Goal: Task Accomplishment & Management: Use online tool/utility

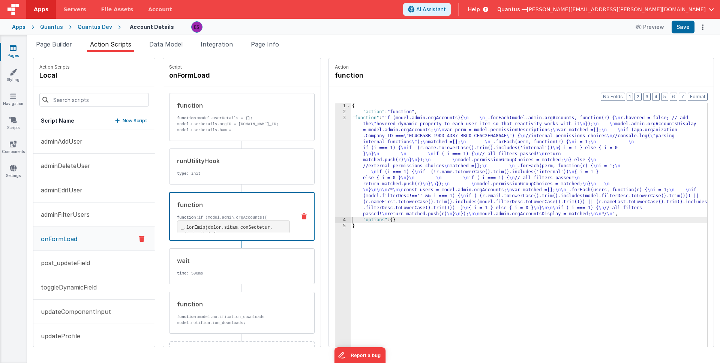
scroll to position [10, 0]
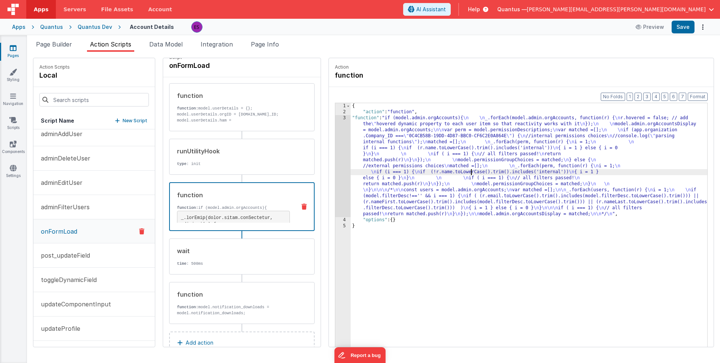
click at [451, 174] on div "{ "action" : "function" , "function" : "if (model.admin.orgAccounts){ \n \n _.f…" at bounding box center [539, 242] width 376 height 279
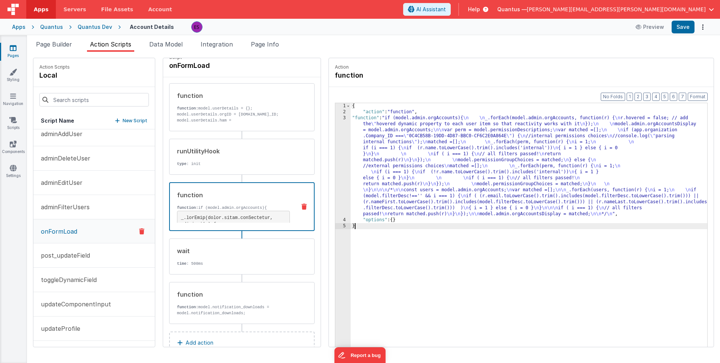
click at [431, 245] on div "{ "action" : "function" , "function" : "if (model.admin.orgAccounts){ \n \n _.f…" at bounding box center [539, 242] width 376 height 279
click at [56, 49] on li "Page Builder" at bounding box center [54, 46] width 42 height 12
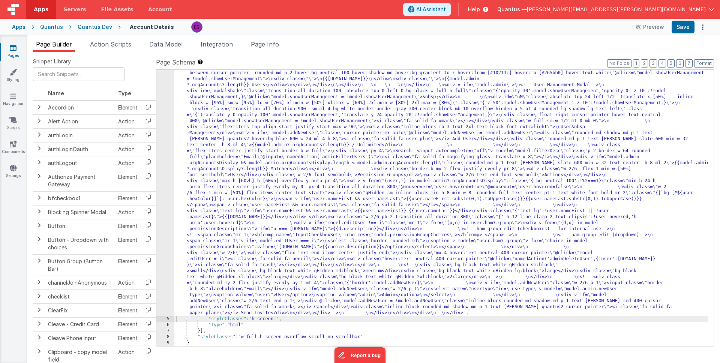
click at [214, 199] on div ""html" : "<div class= \" z-40 flex flex-wrap overflow-scroll no-scrollbar \" > …" at bounding box center [441, 241] width 534 height 714
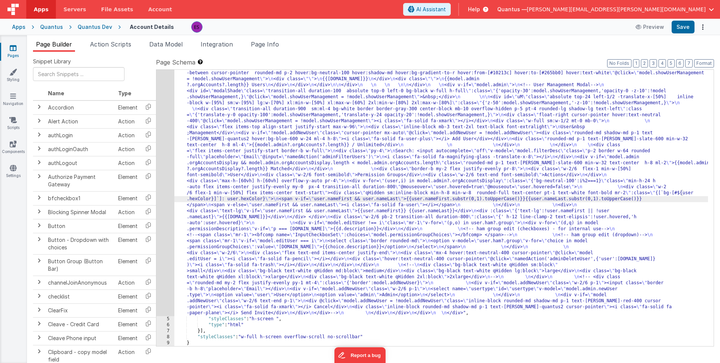
click at [166, 205] on div "4" at bounding box center [165, 100] width 18 height 432
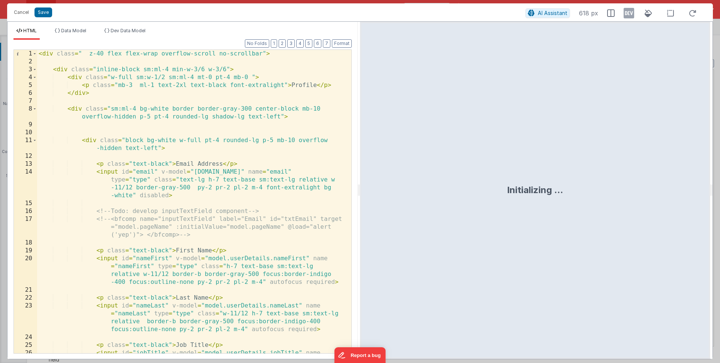
click at [207, 168] on div "< div class = " z-40 flex flex-wrap overflow-scroll no-scrollbar" > < div class…" at bounding box center [191, 221] width 309 height 343
click at [229, 150] on div "< div class = " z-40 flex flex-wrap overflow-scroll no-scrollbar" > < div class…" at bounding box center [191, 221] width 309 height 343
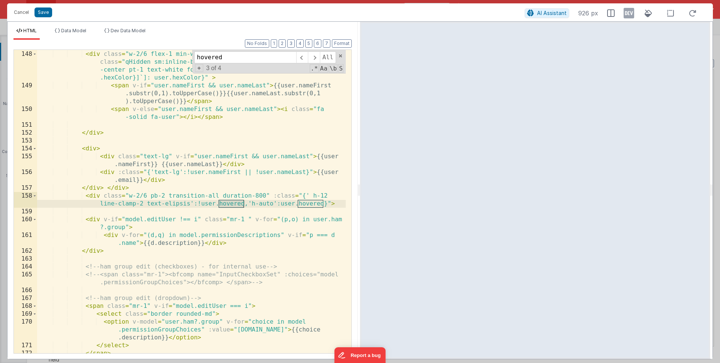
scroll to position [1769, 0]
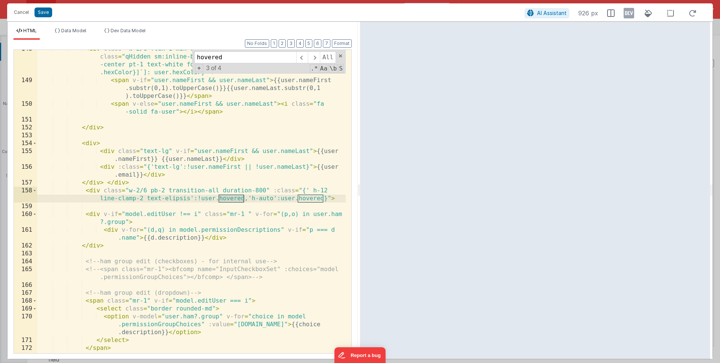
type input "hovered"
click at [194, 196] on div "< div class = "w-2/6 flex-1 min-w-[50%] flex items-center text-start" > < div c…" at bounding box center [191, 216] width 309 height 343
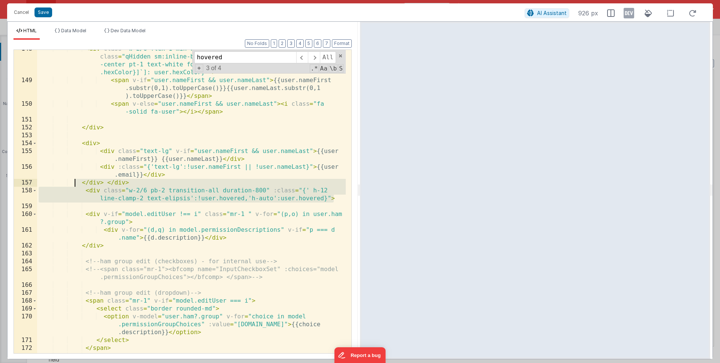
drag, startPoint x: 335, startPoint y: 198, endPoint x: 75, endPoint y: 186, distance: 260.1
click at [75, 186] on div "< div class = "w-2/6 flex-1 min-w-[50%] flex items-center text-start" > < div c…" at bounding box center [191, 216] width 309 height 343
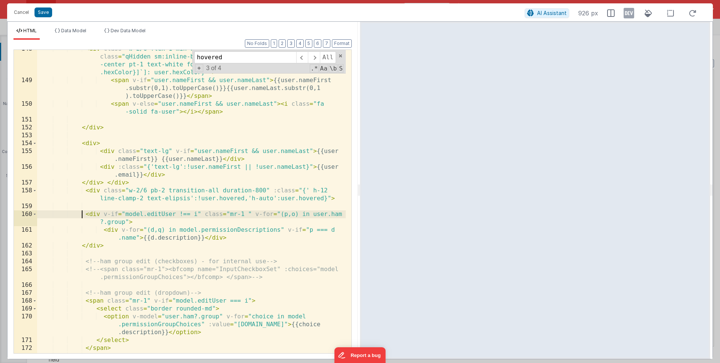
click at [80, 214] on div "< div class = "w-2/6 flex-1 min-w-[50%] flex items-center text-start" > < div c…" at bounding box center [191, 216] width 309 height 343
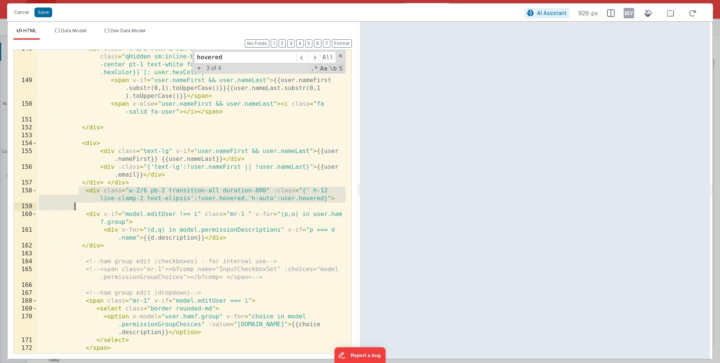
drag, startPoint x: 79, startPoint y: 194, endPoint x: 75, endPoint y: 205, distance: 11.8
click at [75, 205] on div "< div class = "w-2/6 flex-1 min-w-[50%] flex items-center text-start" > < div c…" at bounding box center [191, 216] width 309 height 343
click at [235, 177] on div "< div class = "w-2/6 flex-1 min-w-[50%] flex items-center text-start" > < div c…" at bounding box center [191, 216] width 309 height 343
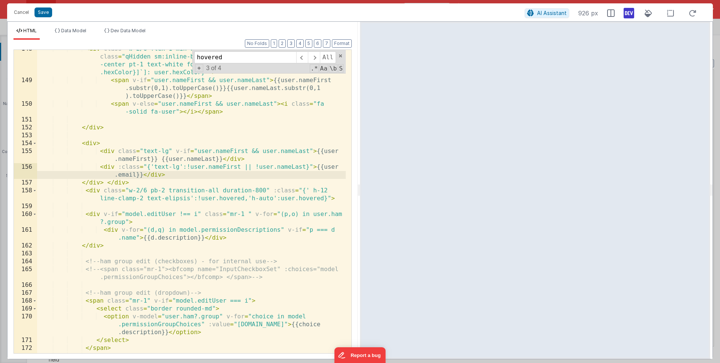
click at [625, 11] on icon at bounding box center [629, 13] width 10 height 12
click at [235, 201] on div "< div class = "w-2/6 flex-1 min-w-[50%] flex items-center text-start" > < div c…" at bounding box center [191, 216] width 309 height 343
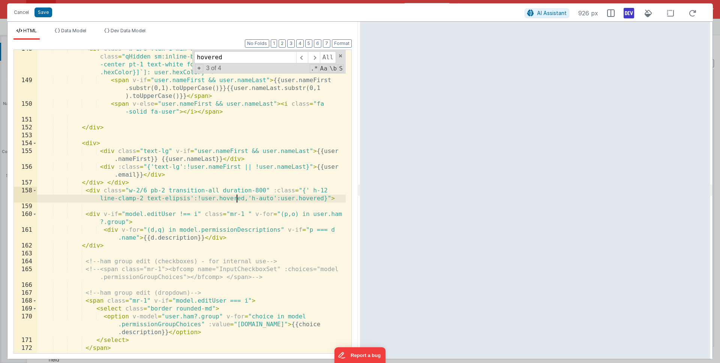
click at [265, 189] on div "< div class = "w-2/6 flex-1 min-w-[50%] flex items-center text-start" > < div c…" at bounding box center [191, 216] width 309 height 343
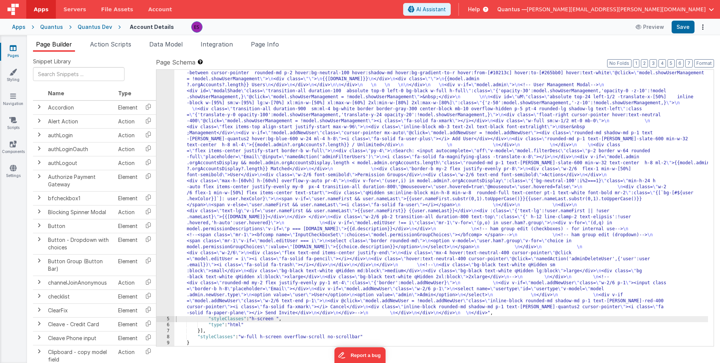
click at [217, 156] on div ""html" : "<div class= \" z-40 flex flex-wrap overflow-scroll no-scrollbar \" > …" at bounding box center [441, 241] width 534 height 714
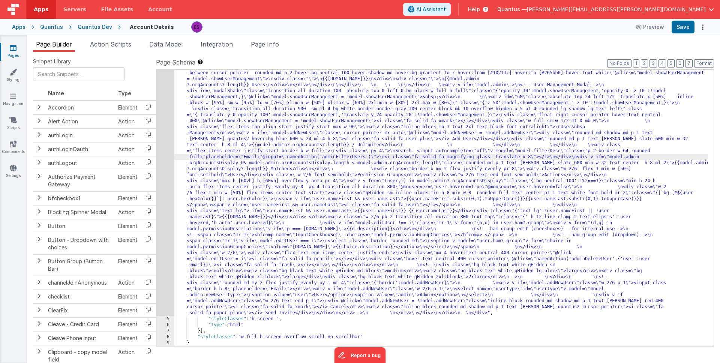
click at [166, 173] on div "4" at bounding box center [165, 100] width 18 height 432
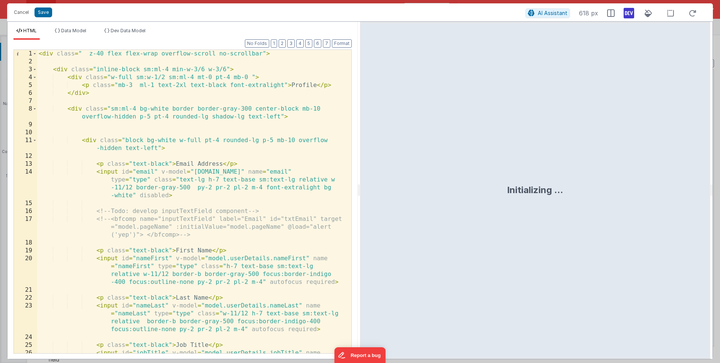
click at [166, 173] on div "< div class = " z-40 flex flex-wrap overflow-scroll no-scrollbar" > < div class…" at bounding box center [191, 221] width 309 height 343
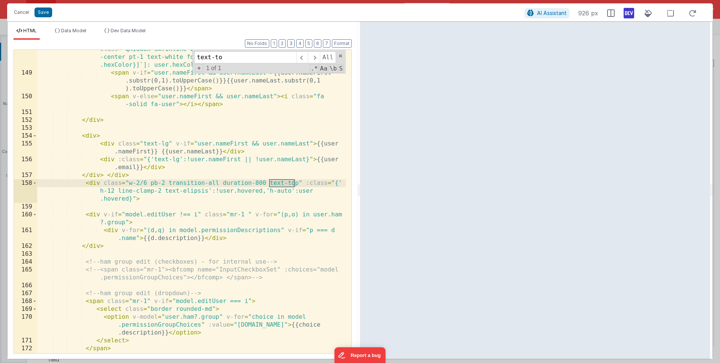
scroll to position [1777, 0]
type input "text-to"
drag, startPoint x: 297, startPoint y: 184, endPoint x: 269, endPoint y: 183, distance: 28.5
click at [269, 183] on div "< div class = "w-2/6 flex-1 min-w-[50%] flex items-center text-start" > < div c…" at bounding box center [191, 208] width 309 height 343
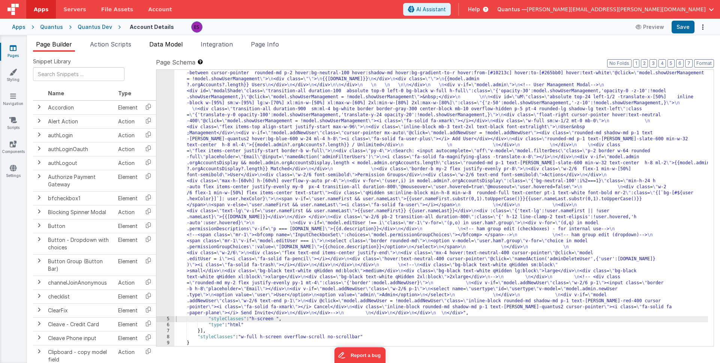
drag, startPoint x: 154, startPoint y: 43, endPoint x: 168, endPoint y: 44, distance: 13.5
click at [155, 44] on span "Data Model" at bounding box center [165, 43] width 33 height 7
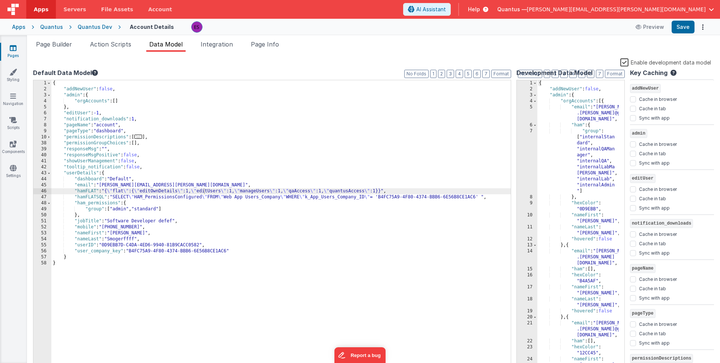
click at [623, 64] on label "Enable development data model" at bounding box center [665, 62] width 91 height 9
click at [0, 0] on input "Enable development data model" at bounding box center [0, 0] width 0 height 0
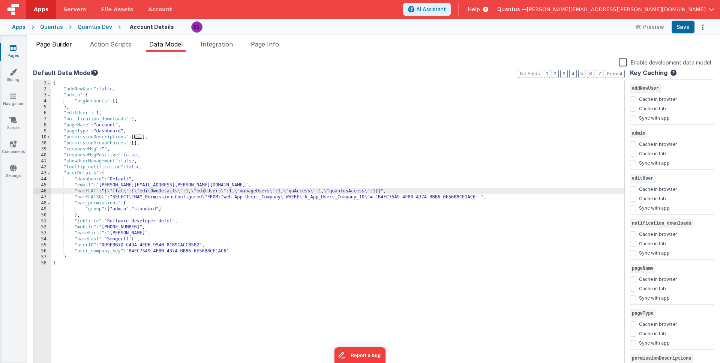
click at [56, 43] on span "Page Builder" at bounding box center [54, 43] width 36 height 7
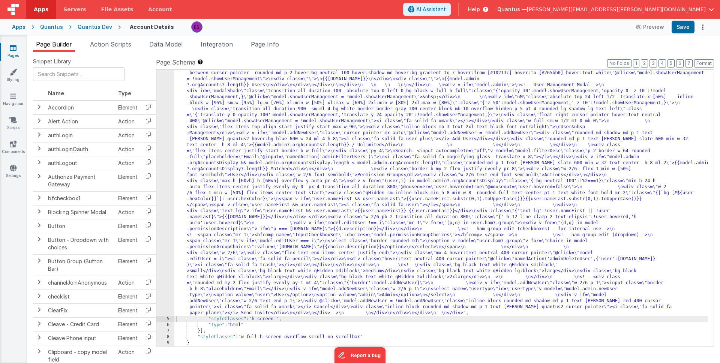
click at [214, 135] on div ""html" : "<div class= \" z-40 flex flex-wrap overflow-scroll no-scrollbar \" > …" at bounding box center [441, 241] width 534 height 714
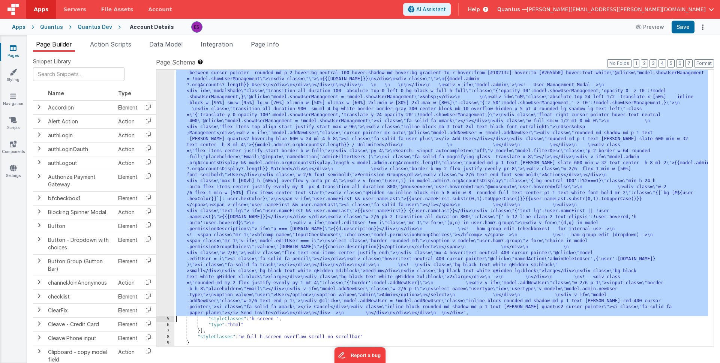
click at [163, 164] on div "4" at bounding box center [165, 100] width 18 height 432
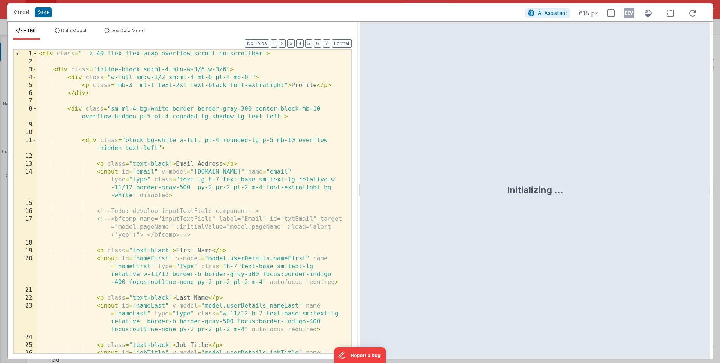
click at [177, 123] on div "< div class = " z-40 flex flex-wrap overflow-scroll no-scrollbar" > < div class…" at bounding box center [191, 221] width 309 height 343
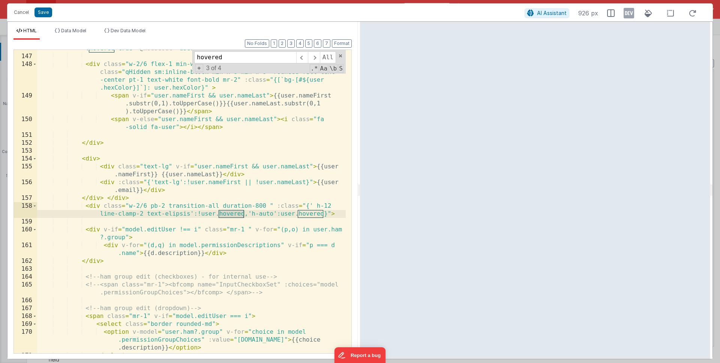
scroll to position [1767, 0]
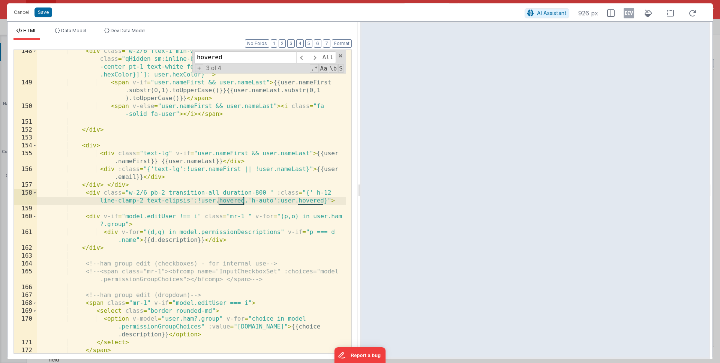
type input "hovered"
drag, startPoint x: 260, startPoint y: 218, endPoint x: 250, endPoint y: 204, distance: 17.4
click at [259, 218] on div "< div class = "w-2/6 flex-1 min-w-[50%] flex items-center text-start" > < div c…" at bounding box center [191, 218] width 309 height 343
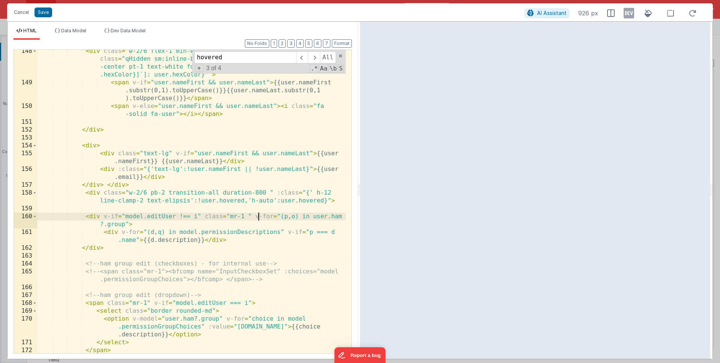
click at [250, 200] on div "< div class = "w-2/6 flex-1 min-w-[50%] flex items-center text-start" > < div c…" at bounding box center [191, 218] width 309 height 343
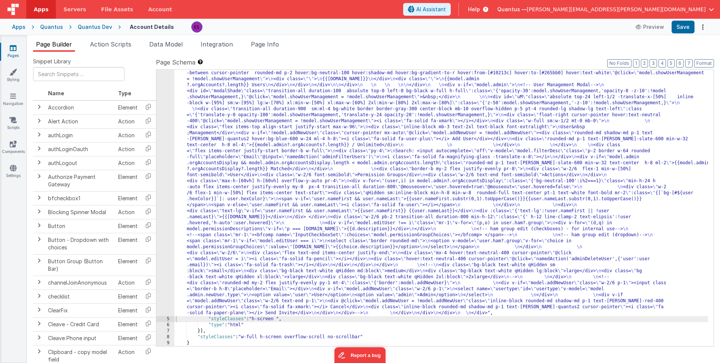
click at [243, 121] on div ""html" : "<div class= \" z-40 flex flex-wrap overflow-scroll no-scrollbar \" > …" at bounding box center [441, 241] width 534 height 714
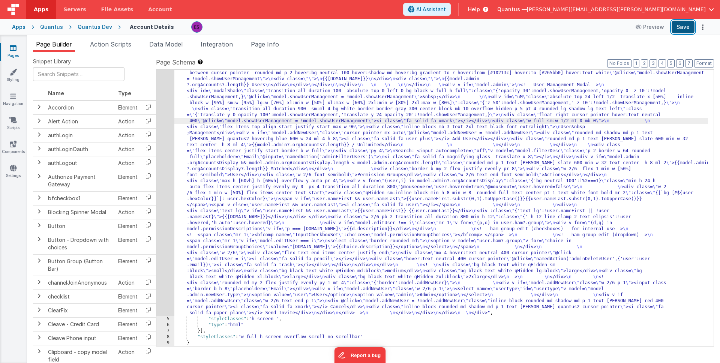
click at [676, 31] on button "Save" at bounding box center [683, 27] width 23 height 13
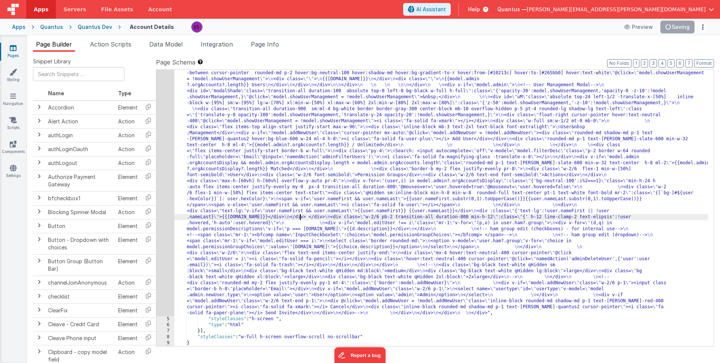
click at [299, 215] on div ""html" : "<div class= \" z-40 flex flex-wrap overflow-scroll no-scrollbar \" > …" at bounding box center [441, 241] width 534 height 714
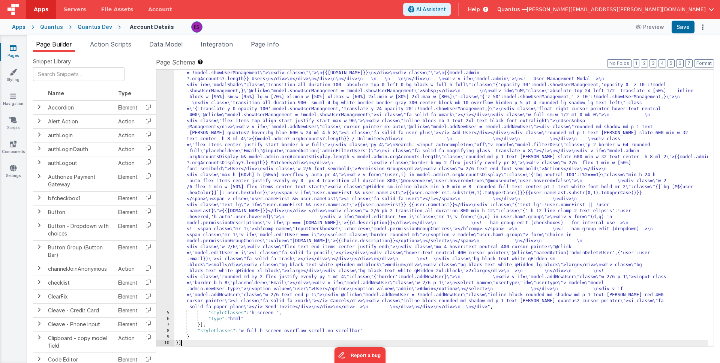
scroll to position [210, 0]
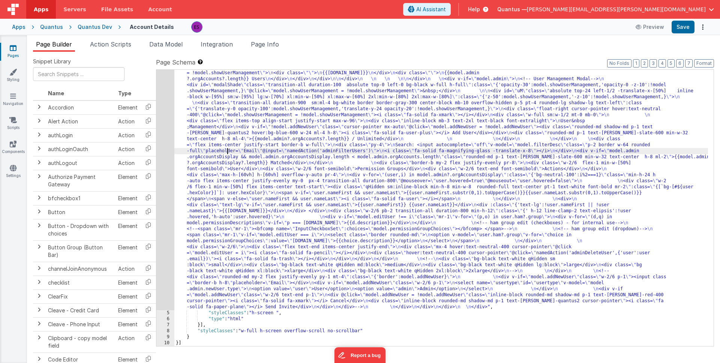
drag, startPoint x: 227, startPoint y: 150, endPoint x: 189, endPoint y: 161, distance: 39.3
click at [227, 150] on div ""html" : "<div class= \" z-40 flex flex-wrap overflow-scroll no-scrollbar \" > …" at bounding box center [441, 235] width 534 height 714
click at [164, 180] on div "4" at bounding box center [165, 94] width 18 height 432
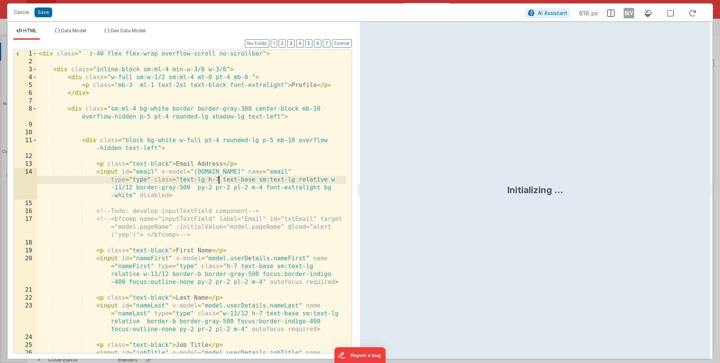
click at [217, 177] on div "< div class = " z-40 flex flex-wrap overflow-scroll no-scrollbar" > < div class…" at bounding box center [191, 221] width 309 height 343
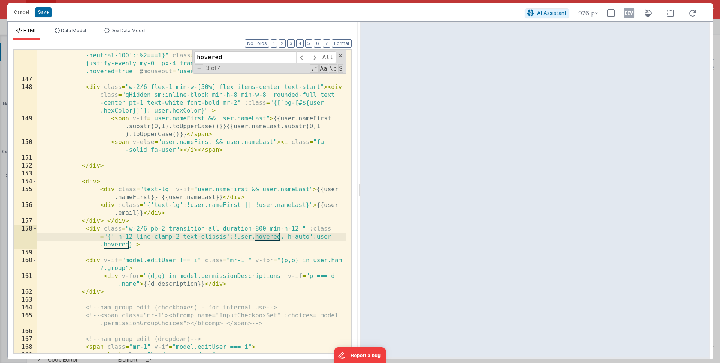
scroll to position [1735, 0]
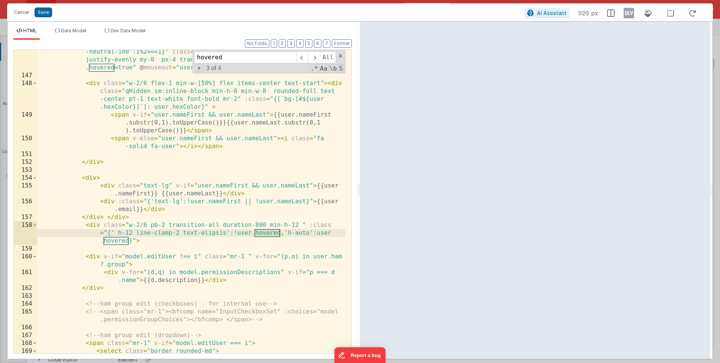
type input "hovered"
drag, startPoint x: 226, startPoint y: 231, endPoint x: 182, endPoint y: 231, distance: 44.6
click at [182, 231] on div "< div v-for = "(user,i) in model.admin?.orgAccountsDisplay" :class = "{'bg -neu…" at bounding box center [191, 219] width 309 height 358
drag, startPoint x: 136, startPoint y: 232, endPoint x: 114, endPoint y: 232, distance: 22.1
click at [114, 232] on div "< div v-for = "(user,i) in model.admin?.orgAccountsDisplay" :class = "{'bg -neu…" at bounding box center [191, 219] width 309 height 358
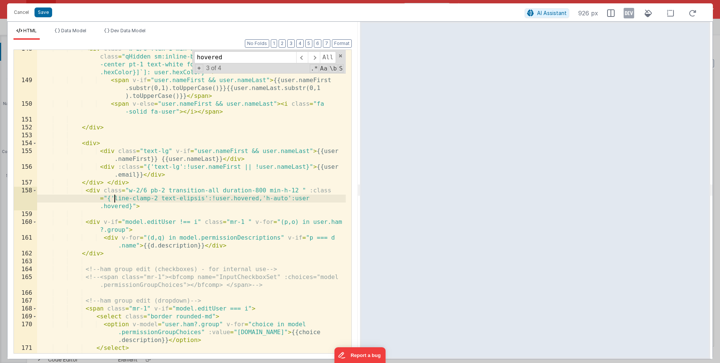
scroll to position [1770, 0]
click at [265, 197] on div "< div class = "w-2/6 flex-1 min-w-[50%] flex items-center text-start" > < div c…" at bounding box center [191, 216] width 309 height 343
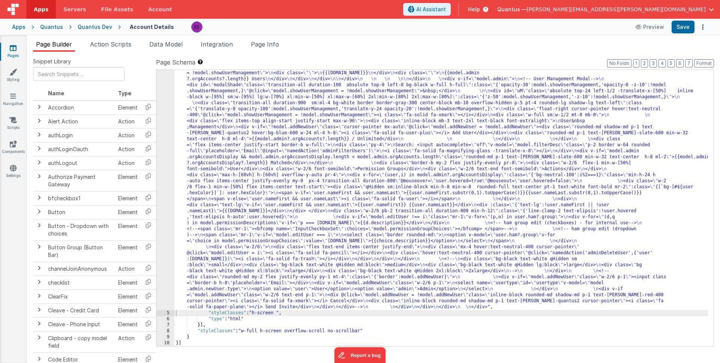
click at [242, 129] on div ""html" : "<div class= \" z-40 flex flex-wrap overflow-scroll no-scrollbar \" > …" at bounding box center [441, 235] width 534 height 714
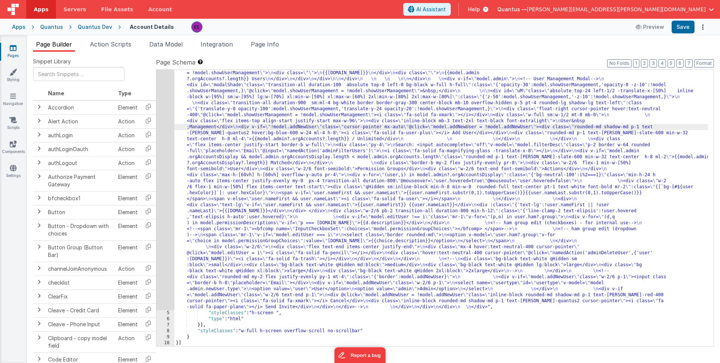
click at [165, 161] on div "4" at bounding box center [165, 94] width 18 height 432
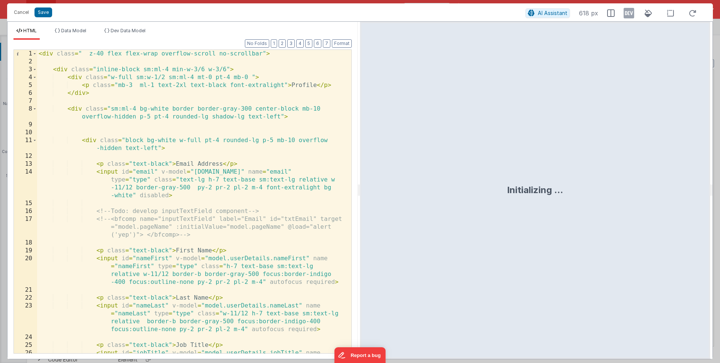
click at [175, 160] on div "< div class = " z-40 flex flex-wrap overflow-scroll no-scrollbar" > < div class…" at bounding box center [191, 221] width 309 height 343
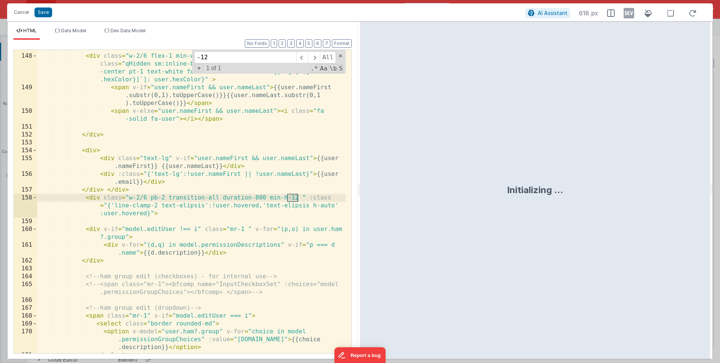
scroll to position [1762, 0]
type input "-12"
click at [291, 198] on div "< div class = "w-2/6 flex-1 min-w-[50%] flex items-center text-start" > < div c…" at bounding box center [191, 202] width 309 height 319
click at [295, 197] on div "< div class = "w-2/6 flex-1 min-w-[50%] flex items-center text-start" > < div c…" at bounding box center [191, 202] width 309 height 319
click at [114, 204] on div "< div class = "w-2/6 flex-1 min-w-[50%] flex items-center text-start" > < div c…" at bounding box center [191, 202] width 309 height 319
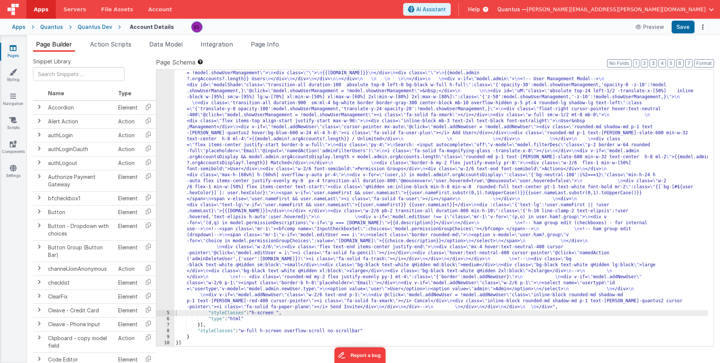
click at [185, 262] on div ""html" : "<div class= \" z-40 flex flex-wrap overflow-scroll no-scrollbar \" > …" at bounding box center [441, 235] width 534 height 714
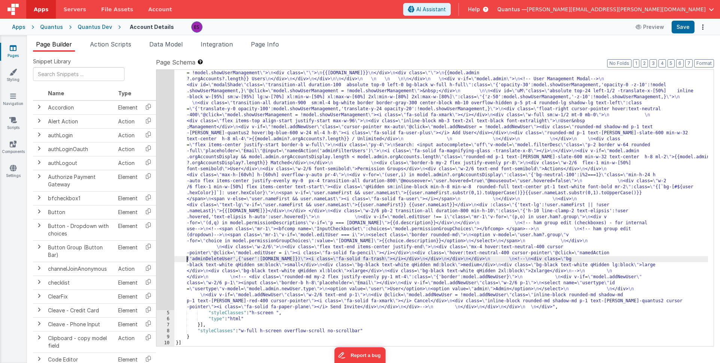
click at [165, 264] on div "4" at bounding box center [165, 94] width 18 height 432
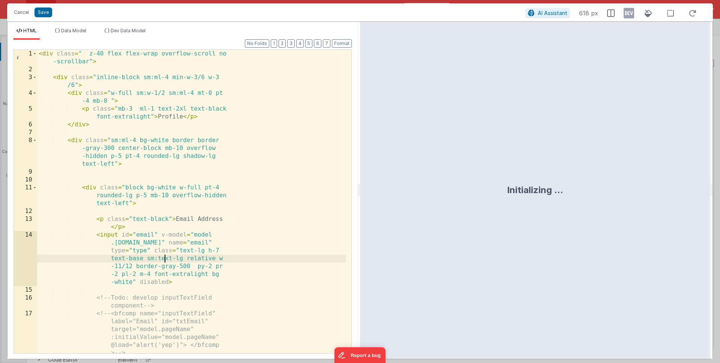
click at [166, 261] on div "< div class = " z-40 flex flex-wrap overflow-scroll no -scrollbar" > < div clas…" at bounding box center [191, 213] width 309 height 327
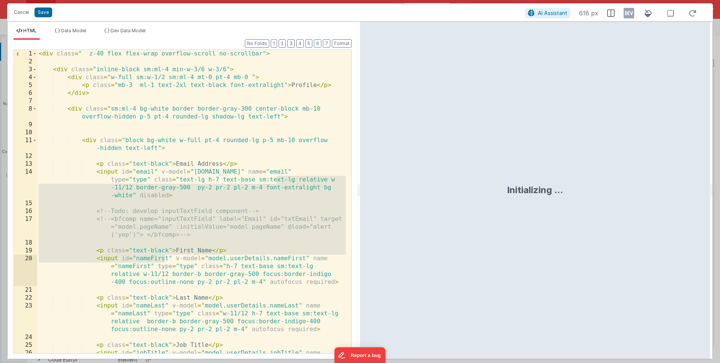
click at [166, 261] on div "< div class = " z-40 flex flex-wrap overflow-scroll no-scrollbar" > < div class…" at bounding box center [191, 221] width 309 height 343
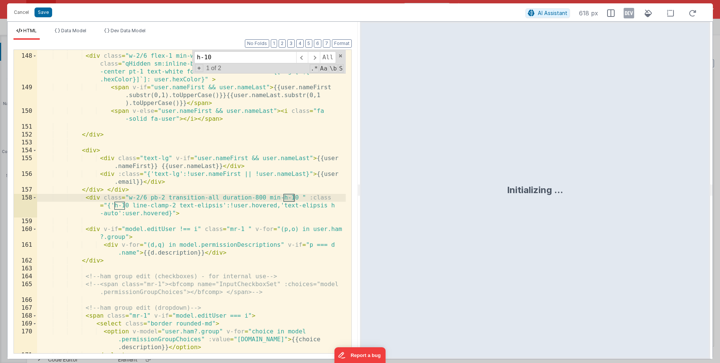
scroll to position [1762, 0]
type input "h-10"
click at [298, 197] on div "< div class = "w-2/6 flex-1 min-w-[50%] flex items-center text-start" > < div c…" at bounding box center [191, 203] width 309 height 319
click at [129, 205] on div "< div class = "w-2/6 flex-1 min-w-[50%] flex items-center text-start" > < div c…" at bounding box center [191, 203] width 309 height 319
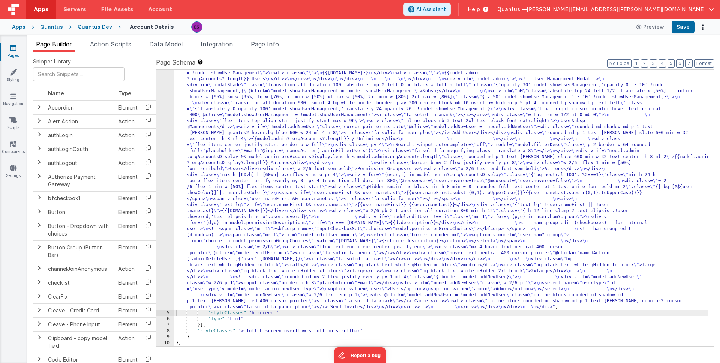
click at [219, 223] on div ""html" : "<div class= \" z-40 flex flex-wrap overflow-scroll no-scrollbar \" > …" at bounding box center [441, 235] width 534 height 714
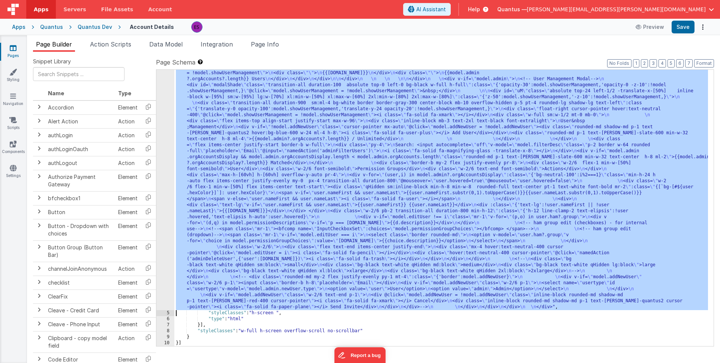
click at [166, 237] on div "4" at bounding box center [165, 94] width 18 height 432
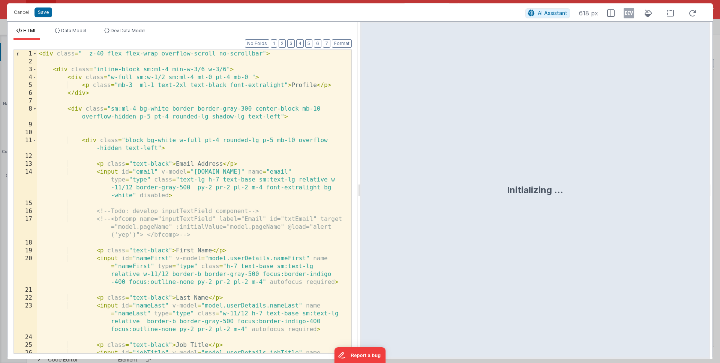
click at [173, 249] on div "< div class = " z-40 flex flex-wrap overflow-scroll no-scrollbar" > < div class…" at bounding box center [191, 221] width 309 height 343
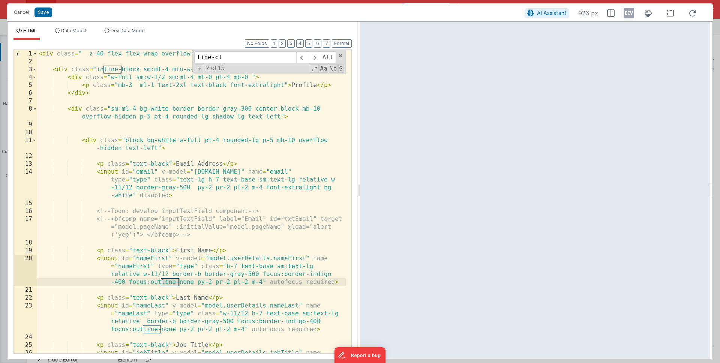
scroll to position [1770, 0]
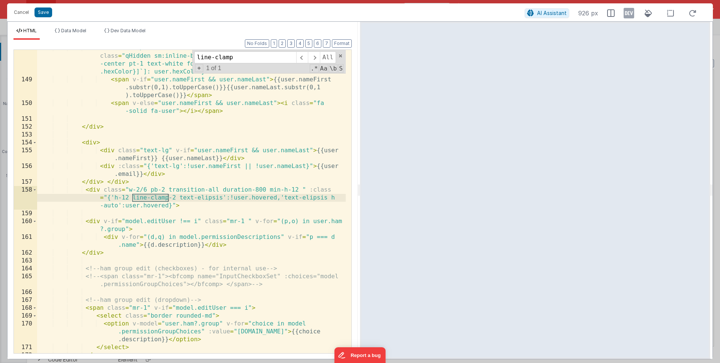
type input "line-clamp"
click at [301, 187] on div "< div class = "w-2/6 flex-1 min-w-[50%] flex items-center text-start" > < div c…" at bounding box center [191, 215] width 309 height 343
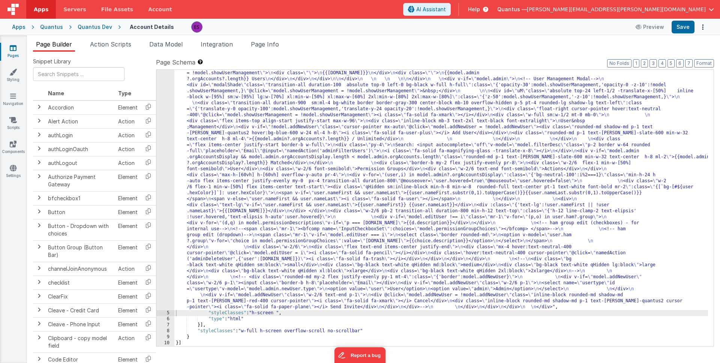
click at [199, 236] on div ""html" : "<div class= \" z-40 flex flex-wrap overflow-scroll no-scrollbar \" > …" at bounding box center [441, 235] width 534 height 714
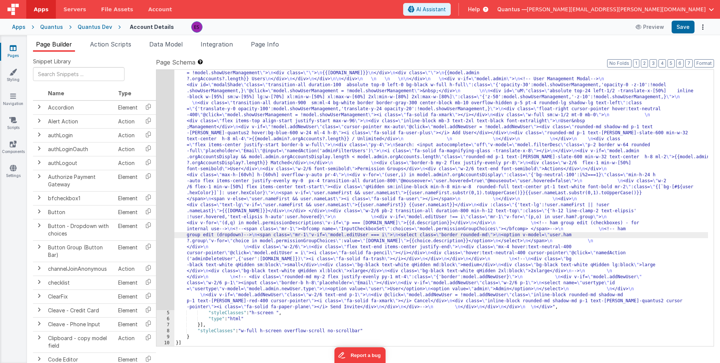
click at [169, 240] on div "4" at bounding box center [165, 94] width 18 height 432
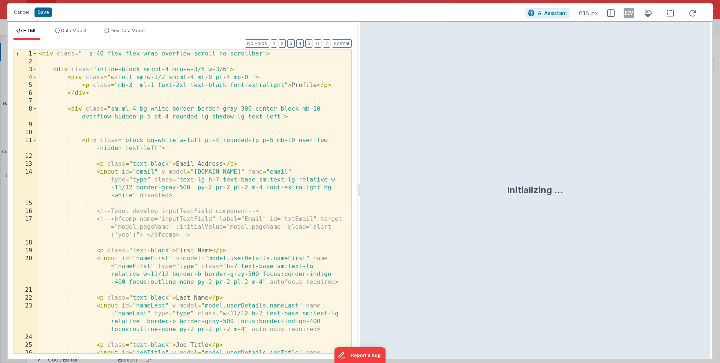
click at [169, 240] on div "< div class = " z-40 flex flex-wrap overflow-scroll no-scrollbar" > < div class…" at bounding box center [191, 221] width 309 height 343
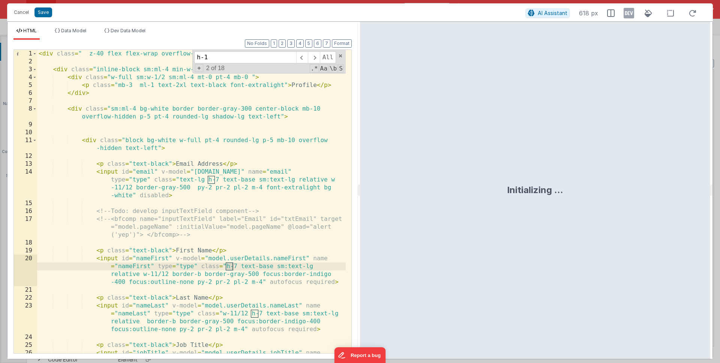
scroll to position [1762, 0]
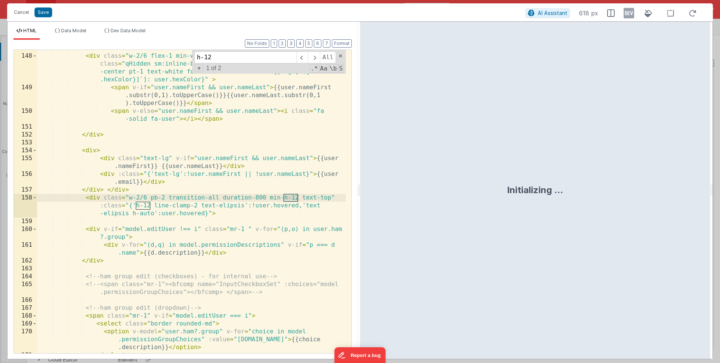
type input "h-12"
click at [297, 196] on div "< div class = "w-2/6 flex-1 min-w-[50%] flex items-center text-start" > < div c…" at bounding box center [191, 203] width 309 height 319
click at [146, 204] on div "< div class = "w-2/6 flex-1 min-w-[50%] flex items-center text-start" > < div c…" at bounding box center [191, 203] width 309 height 319
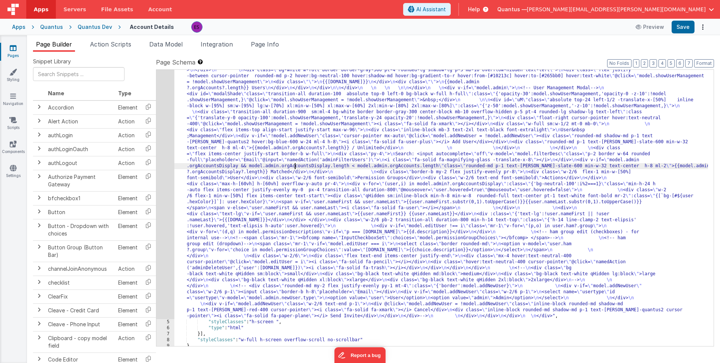
click at [296, 168] on div ""html" : "<div class= \" z-40 flex flex-wrap overflow-scroll no-scrollbar \" > …" at bounding box center [441, 244] width 534 height 714
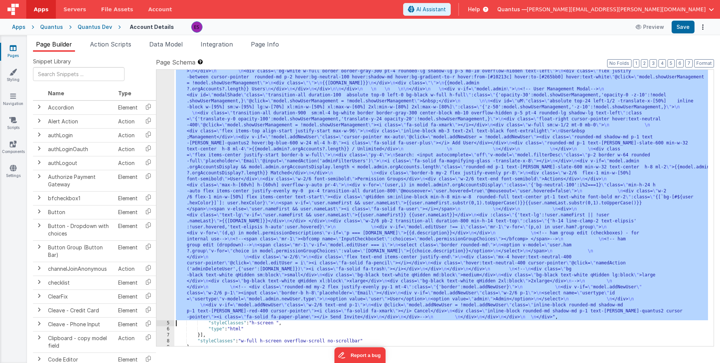
click at [165, 220] on div "4" at bounding box center [165, 104] width 18 height 432
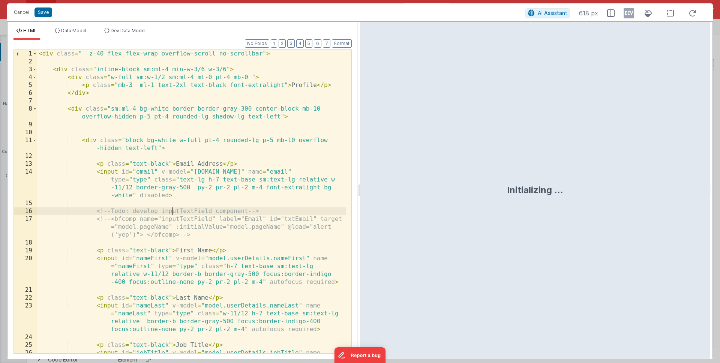
click at [173, 214] on div "< div class = " z-40 flex flex-wrap overflow-scroll no-scrollbar" > < div class…" at bounding box center [191, 221] width 309 height 343
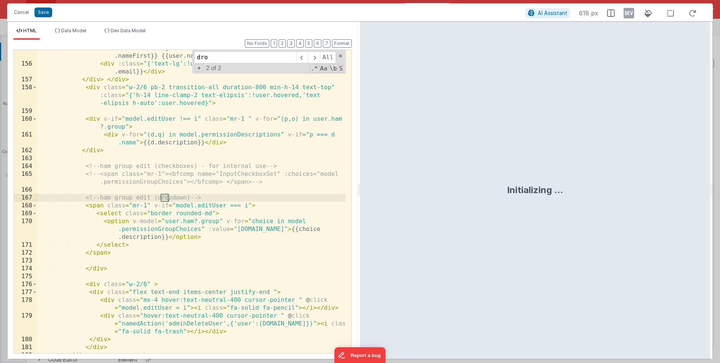
scroll to position [1872, 0]
type input "dropdown"
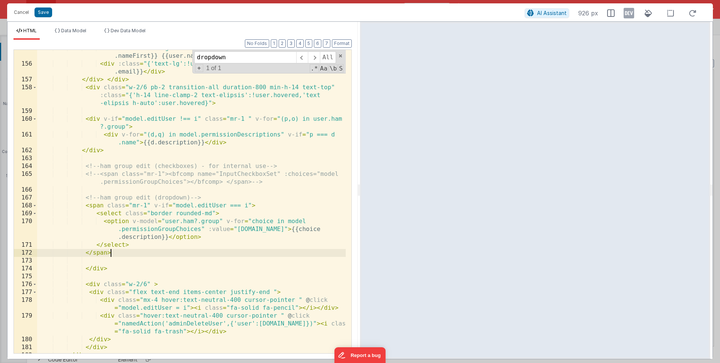
click at [279, 249] on div "< div class = "text-lg" v-if = "user.nameFirst && user.nameLast" > {{user .name…" at bounding box center [191, 207] width 309 height 327
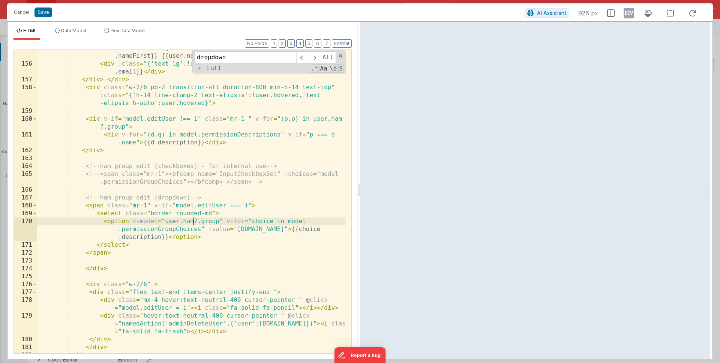
click at [193, 218] on div "< div class = "text-lg" v-if = "user.nameFirst && user.nameLast" > {{user .name…" at bounding box center [191, 207] width 309 height 327
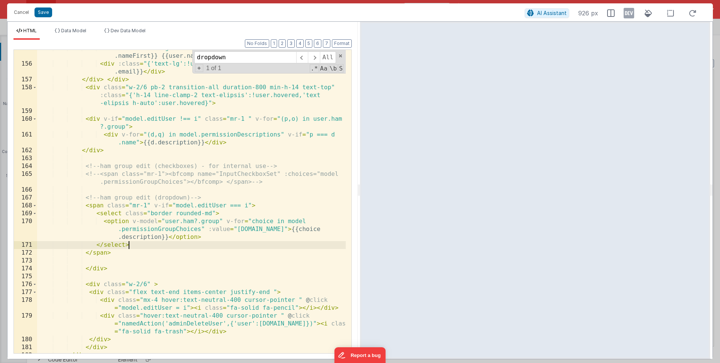
click at [193, 244] on div "< div class = "text-lg" v-if = "user.nameFirst && user.nameLast" > {{user .name…" at bounding box center [191, 207] width 309 height 327
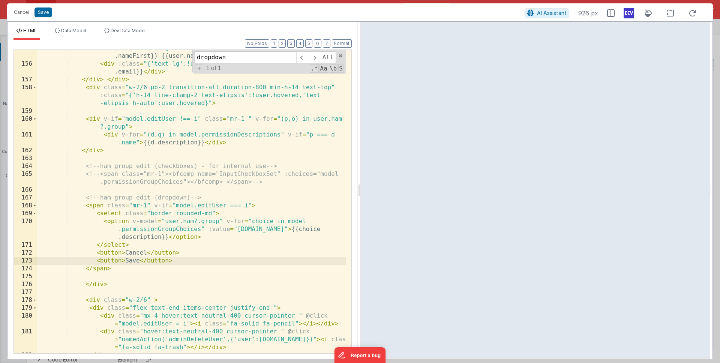
click at [631, 13] on icon at bounding box center [629, 13] width 10 height 12
click at [121, 252] on div "< div class = "text-lg" v-if = "user.nameFirst && user.nameLast" > {{user .name…" at bounding box center [191, 207] width 309 height 327
click at [186, 252] on div "< div class = "text-lg" v-if = "user.nameFirst && user.nameLast" > {{user .name…" at bounding box center [191, 207] width 309 height 327
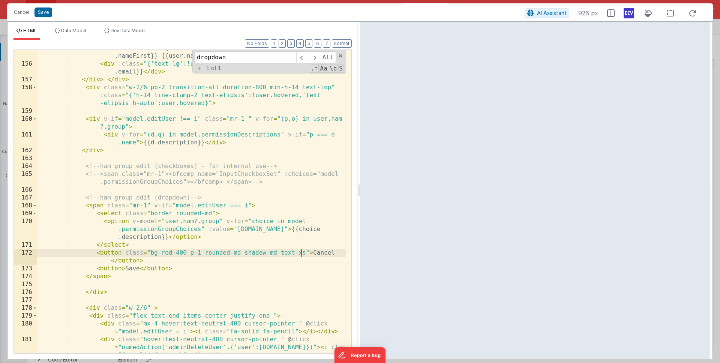
click at [302, 253] on div "< div class = "text-lg" v-if = "user.nameFirst && user.nameLast" > {{user .name…" at bounding box center [191, 215] width 309 height 343
click at [133, 261] on div "< div class = "text-lg" v-if = "user.nameFirst && user.nameLast" > {{user .name…" at bounding box center [191, 215] width 309 height 343
drag, startPoint x: 234, startPoint y: 262, endPoint x: 93, endPoint y: 255, distance: 141.2
click at [93, 255] on div "< div class = "text-lg" v-if = "user.nameFirst && user.nameLast" > {{user .name…" at bounding box center [191, 215] width 309 height 343
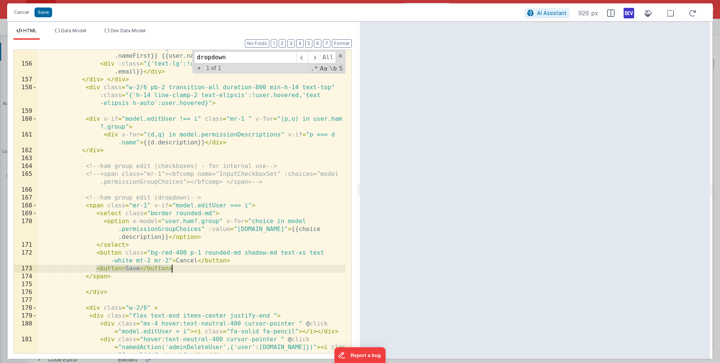
drag, startPoint x: 96, startPoint y: 269, endPoint x: 178, endPoint y: 270, distance: 82.5
click at [178, 270] on div "< div class = "text-lg" v-if = "user.nameFirst && user.nameLast" > {{user .name…" at bounding box center [191, 215] width 309 height 343
paste textarea
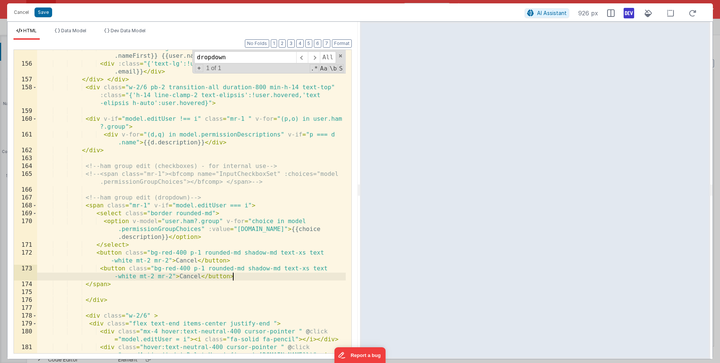
click at [187, 275] on div "< div class = "text-lg" v-if = "user.nameFirst && user.nameLast" > {{user .name…" at bounding box center [191, 215] width 309 height 343
click at [188, 275] on div "< div class = "text-lg" v-if = "user.nameFirst && user.nameLast" > {{user .name…" at bounding box center [191, 215] width 309 height 343
click at [171, 267] on div "< div class = "text-lg" v-if = "user.nameFirst && user.nameLast" > {{user .name…" at bounding box center [191, 215] width 309 height 343
click at [100, 285] on div "< div class = "text-lg" v-if = "user.nameFirst && user.nameLast" > {{user .name…" at bounding box center [191, 215] width 309 height 343
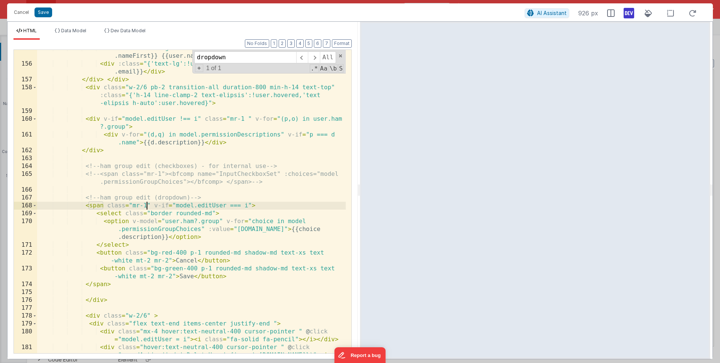
click at [145, 204] on div "< div class = "text-lg" v-if = "user.nameFirst && user.nameLast" > {{user .name…" at bounding box center [191, 215] width 309 height 343
click at [158, 204] on div "< div class = "text-lg" v-if = "user.nameFirst && user.nameLast" > {{user .name…" at bounding box center [191, 215] width 309 height 343
click at [160, 202] on div "< div class = "text-lg" v-if = "user.nameFirst && user.nameLast" > {{user .name…" at bounding box center [191, 215] width 309 height 343
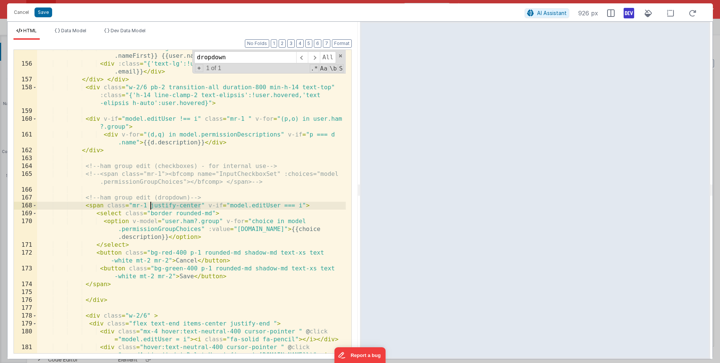
drag, startPoint x: 199, startPoint y: 205, endPoint x: 150, endPoint y: 206, distance: 49.5
click at [150, 206] on div "< div class = "text-lg" v-if = "user.nameFirst && user.nameLast" > {{user .name…" at bounding box center [191, 215] width 309 height 343
drag, startPoint x: 164, startPoint y: 205, endPoint x: 151, endPoint y: 205, distance: 12.8
click at [151, 205] on div "< div class = "text-lg" v-if = "user.nameFirst && user.nameLast" > {{user .name…" at bounding box center [191, 215] width 309 height 343
click at [150, 244] on div "< div class = "text-lg" v-if = "user.nameFirst && user.nameLast" > {{user .name…" at bounding box center [191, 215] width 309 height 343
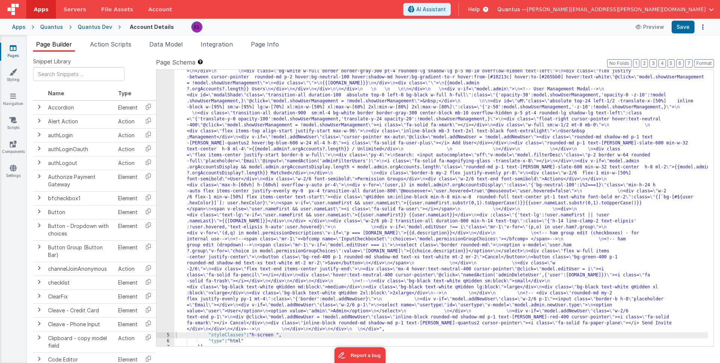
click at [232, 182] on div ""html" : "<div class= \" z-40 flex flex-wrap overflow-scroll no-scrollbar \" > …" at bounding box center [441, 251] width 534 height 726
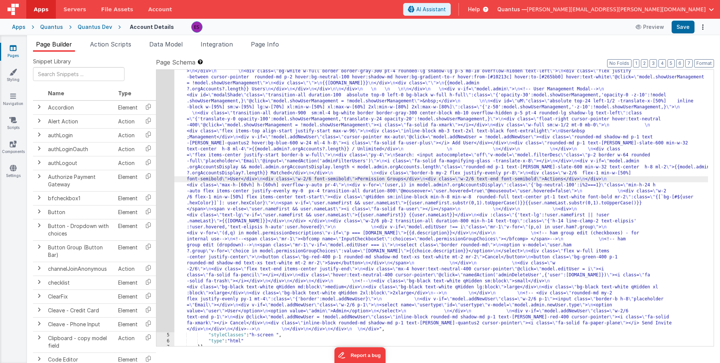
click at [167, 216] on div "4" at bounding box center [165, 110] width 18 height 444
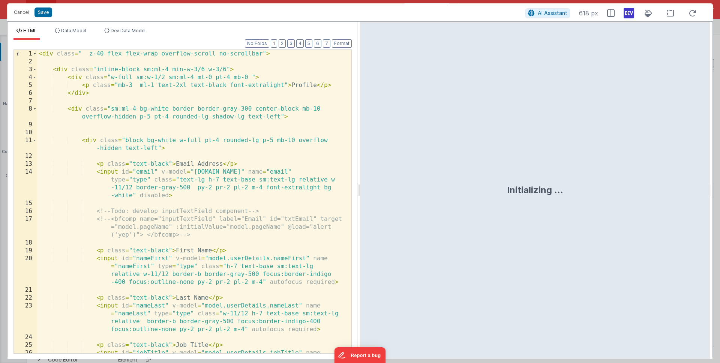
click at [167, 216] on div "< div class = " z-40 flex flex-wrap overflow-scroll no-scrollbar" > < div class…" at bounding box center [191, 221] width 309 height 343
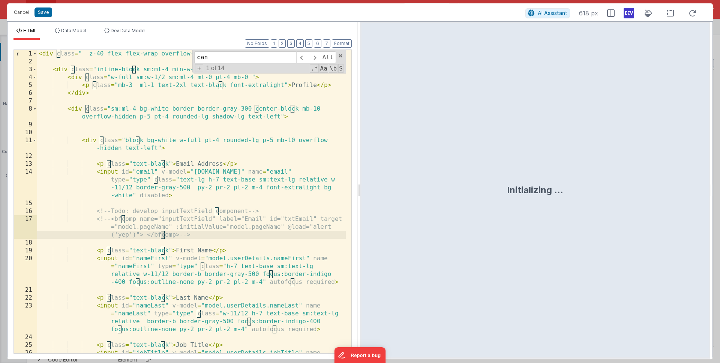
scroll to position [1943, 0]
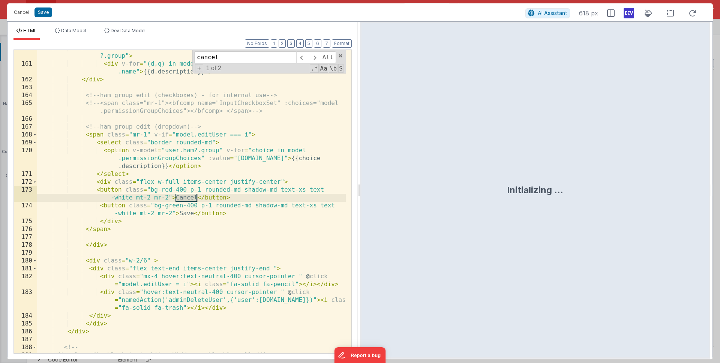
type input "cancel"
click at [279, 181] on div "< div v-if = "model.editUser !== i" class = "mr-1 " v-for = "(p,o) in user.ham …" at bounding box center [191, 207] width 309 height 327
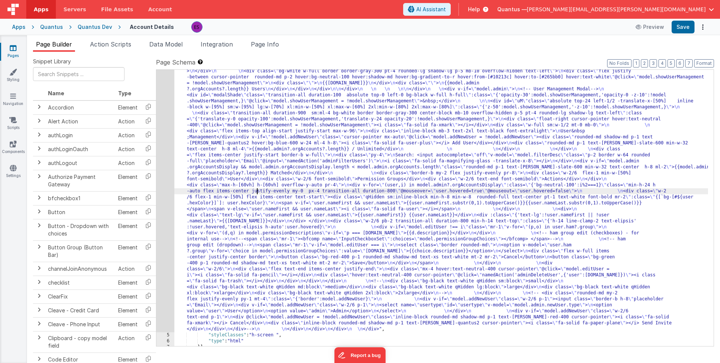
click at [258, 191] on div ""html" : "<div class= \" z-40 flex flex-wrap overflow-scroll no-scrollbar \" > …" at bounding box center [441, 251] width 534 height 726
click at [170, 215] on div "4" at bounding box center [165, 110] width 18 height 444
click at [166, 217] on div "4" at bounding box center [165, 110] width 18 height 444
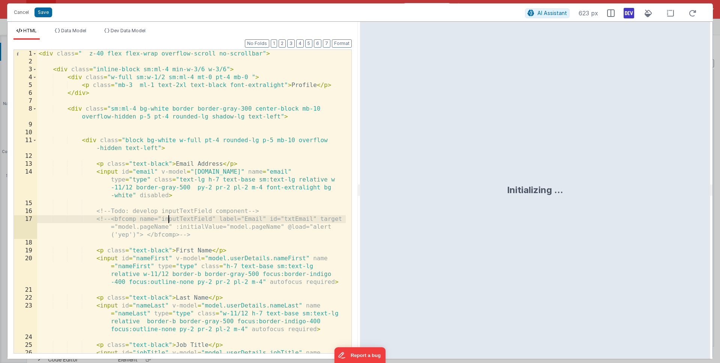
click at [166, 218] on div "< div class = " z-40 flex flex-wrap overflow-scroll no-scrollbar" > < div class…" at bounding box center [191, 221] width 309 height 343
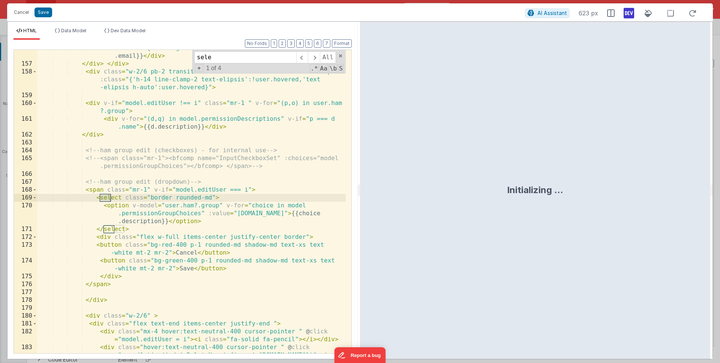
scroll to position [1888, 0]
type input "selec"
click at [190, 211] on div "< div :class = "{'text-lg':!user.nameFirst || !user.nameLast}" > {{user .email}…" at bounding box center [191, 215] width 309 height 343
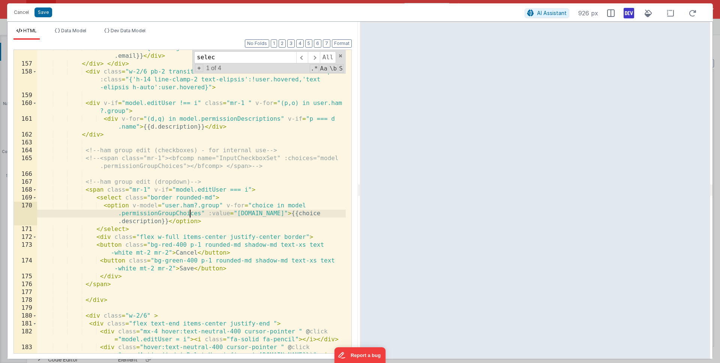
click at [148, 187] on div "< div :class = "{'text-lg':!user.nameFirst || !user.nameLast}" > {{user .email}…" at bounding box center [191, 215] width 309 height 343
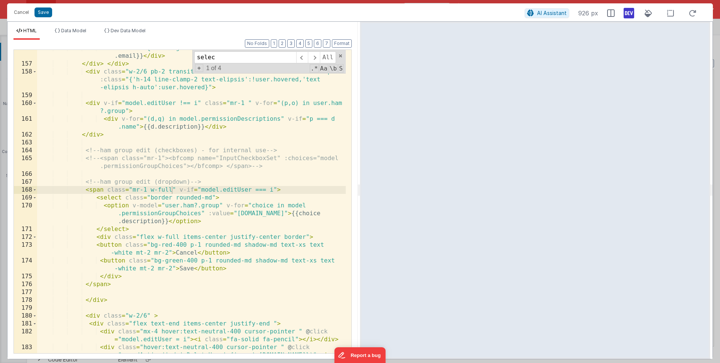
click at [267, 236] on div "< div :class = "{'text-lg':!user.nameFirst || !user.nameLast}" > {{user .email}…" at bounding box center [191, 215] width 309 height 343
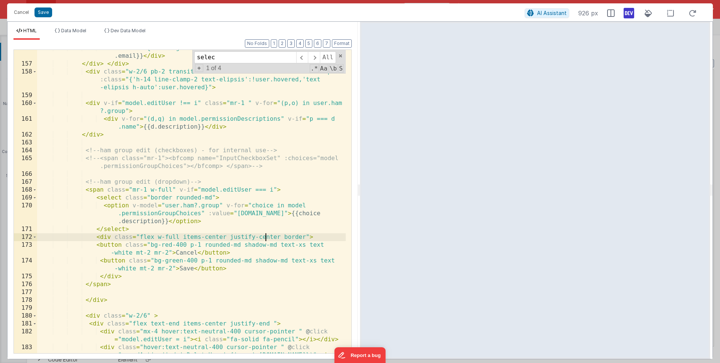
click at [267, 236] on div "< div :class = "{'text-lg':!user.nameFirst || !user.nameLast}" > {{user .email}…" at bounding box center [191, 215] width 309 height 343
click at [164, 246] on div "< div :class = "{'text-lg':!user.nameFirst || !user.nameLast}" > {{user .email}…" at bounding box center [191, 215] width 309 height 343
click at [171, 252] on div "< div :class = "{'text-lg':!user.nameFirst || !user.nameLast}" > {{user .email}…" at bounding box center [191, 215] width 309 height 343
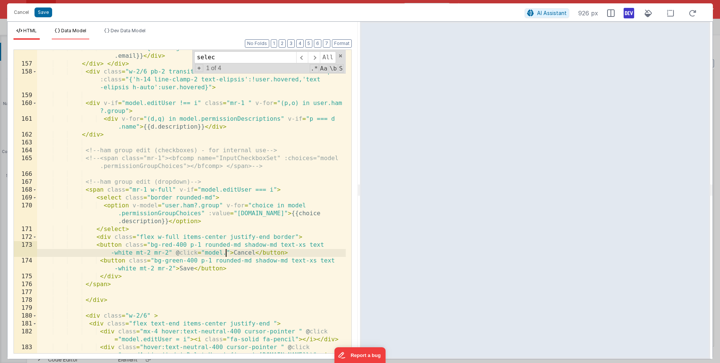
click at [67, 29] on span "Data Model" at bounding box center [73, 31] width 25 height 6
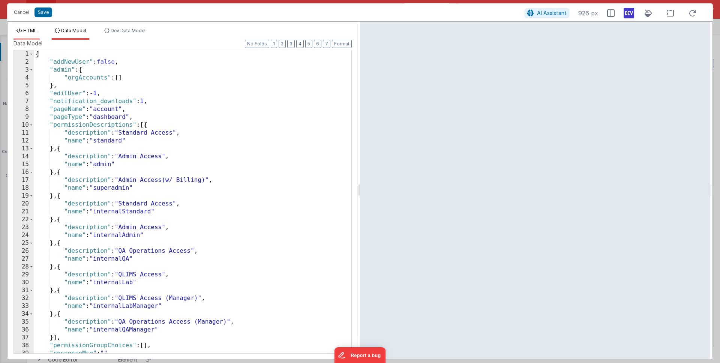
click at [28, 29] on span "HTML" at bounding box center [29, 31] width 13 height 6
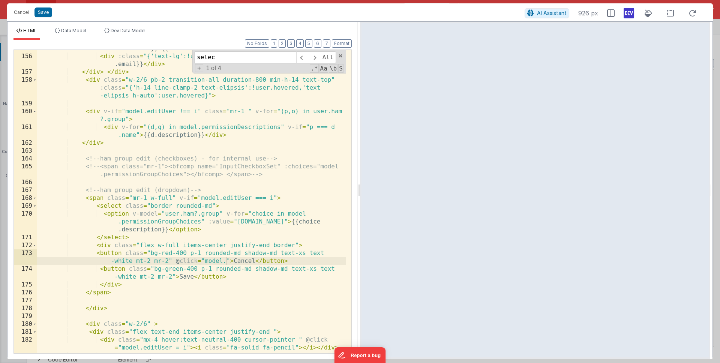
scroll to position [1870, 0]
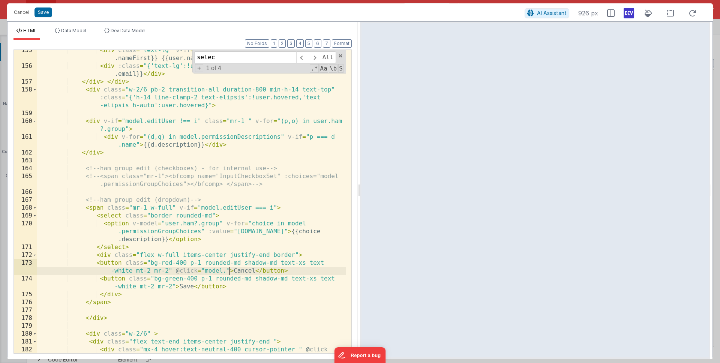
click at [228, 268] on div "< div class = "text-lg" v-if = "user.nameFirst && user.nameLast" > {{user .name…" at bounding box center [191, 213] width 309 height 335
click at [175, 286] on div "< div class = "text-lg" v-if = "user.nameFirst && user.nameLast" > {{user .name…" at bounding box center [191, 213] width 309 height 335
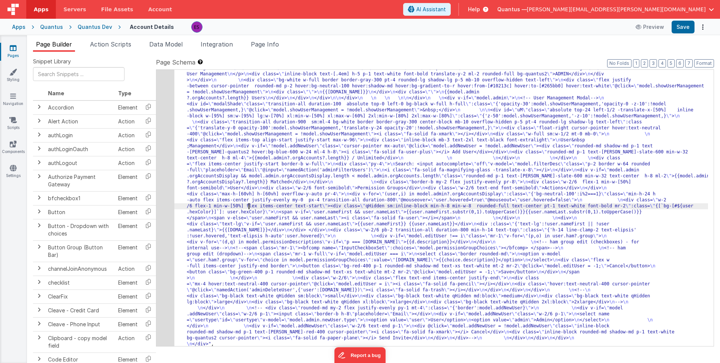
drag, startPoint x: 247, startPoint y: 203, endPoint x: 229, endPoint y: 209, distance: 19.6
click at [247, 203] on div ""html" : "<div class= \" z-40 flex flex-wrap overflow-scroll no-scrollbar \" > …" at bounding box center [441, 263] width 534 height 732
click at [166, 246] on div "4" at bounding box center [165, 122] width 18 height 450
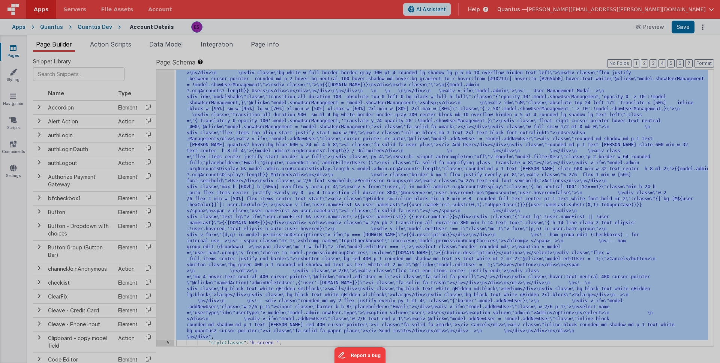
scroll to position [198, 0]
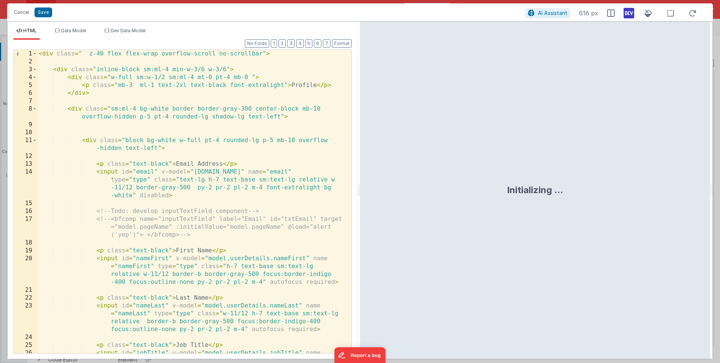
click at [166, 246] on div "< div class = " z-40 flex flex-wrap overflow-scroll no-scrollbar" > < div class…" at bounding box center [191, 221] width 309 height 343
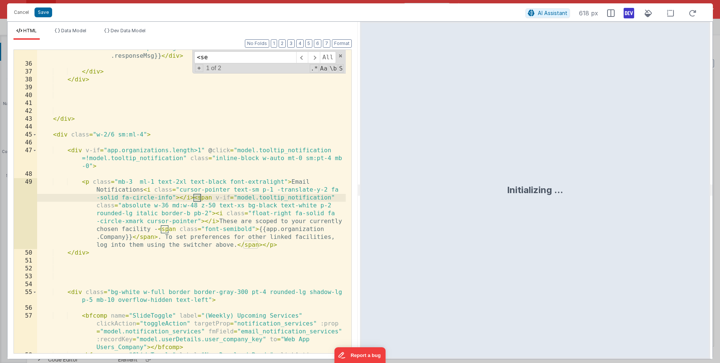
scroll to position [1888, 0]
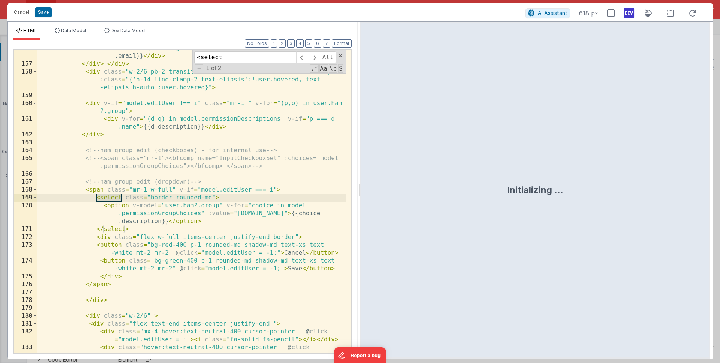
type input "<select"
click at [235, 190] on div "< div :class = "{'text-lg':!user.nameFirst || !user.nameLast}" > {{user .email}…" at bounding box center [191, 215] width 309 height 343
click at [148, 192] on div "< div :class = "{'text-lg':!user.nameFirst || !user.nameLast}" > {{user .email}…" at bounding box center [191, 215] width 309 height 343
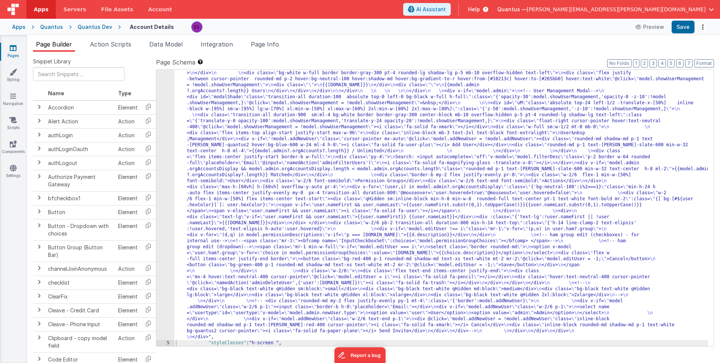
drag, startPoint x: 220, startPoint y: 178, endPoint x: 217, endPoint y: 181, distance: 4.6
click at [220, 179] on div ""html" : "<div class= \" z-40 flex flex-wrap overflow-scroll no-scrollbar \" > …" at bounding box center [441, 256] width 534 height 732
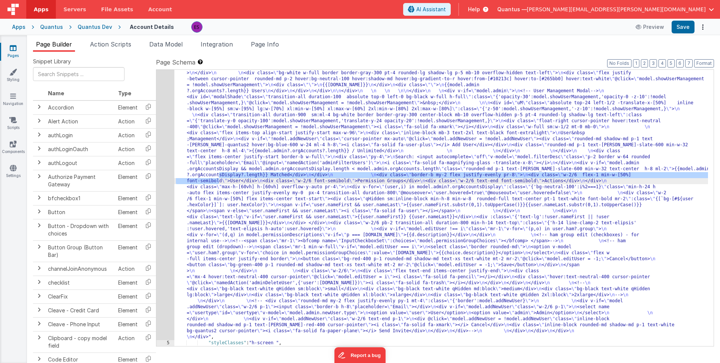
click at [169, 216] on div "4" at bounding box center [165, 115] width 18 height 450
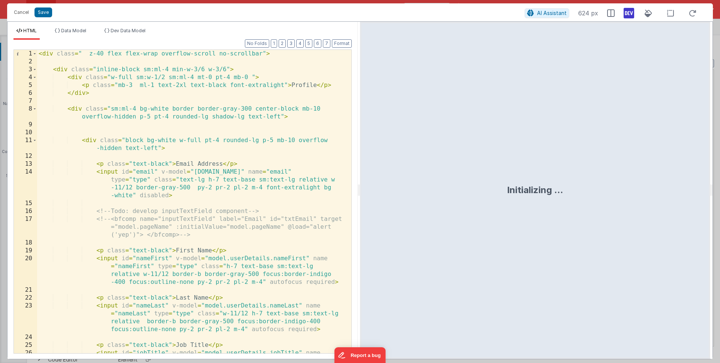
click at [175, 210] on div "< div class = " z-40 flex flex-wrap overflow-scroll no-scrollbar" > < div class…" at bounding box center [191, 221] width 309 height 343
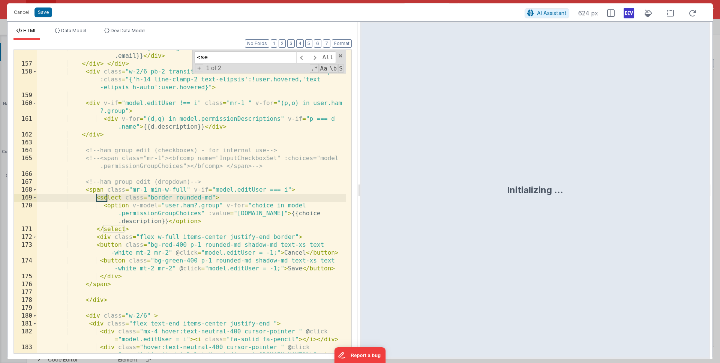
type input "<se"
drag, startPoint x: 186, startPoint y: 189, endPoint x: 150, endPoint y: 188, distance: 36.4
click at [150, 188] on div "< div :class = "{'text-lg':!user.nameFirst || !user.nameLast}" > {{user .email}…" at bounding box center [191, 215] width 309 height 343
click at [211, 195] on div "< div :class = "{'text-lg':!user.nameFirst || !user.nameLast}" > {{user .email}…" at bounding box center [191, 215] width 309 height 343
click at [226, 228] on div "< div :class = "{'text-lg':!user.nameFirst || !user.nameLast}" > {{user .email}…" at bounding box center [191, 215] width 309 height 343
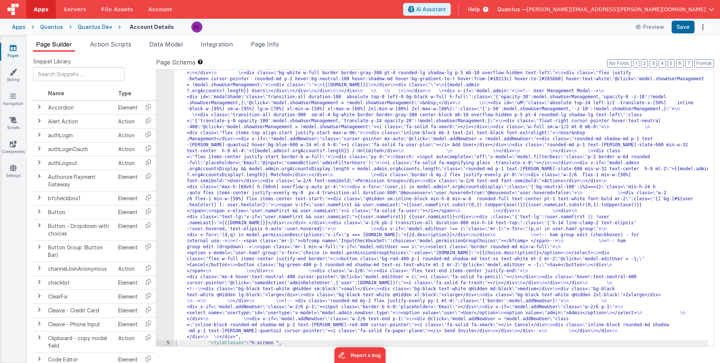
drag, startPoint x: 208, startPoint y: 204, endPoint x: 163, endPoint y: 215, distance: 46.8
click at [208, 204] on div ""html" : "<div class= \" z-40 flex flex-wrap overflow-scroll no-scrollbar \" > …" at bounding box center [441, 256] width 534 height 732
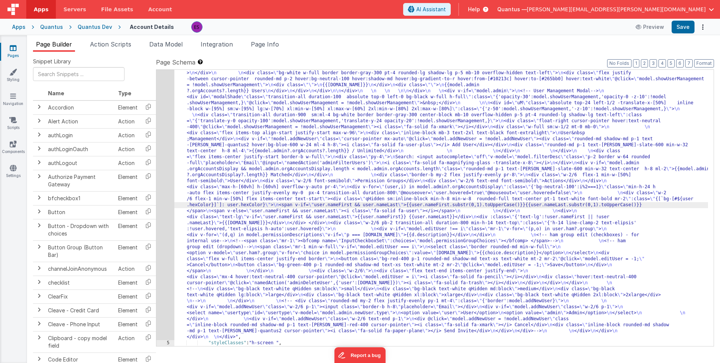
click at [164, 217] on div "4" at bounding box center [165, 115] width 18 height 450
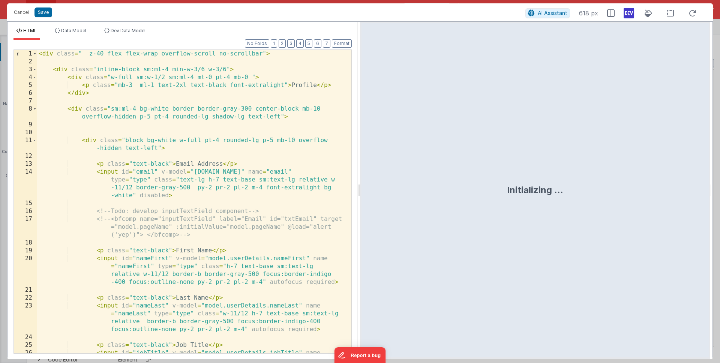
click at [168, 215] on div "< div class = " z-40 flex flex-wrap overflow-scroll no-scrollbar" > < div class…" at bounding box center [191, 221] width 309 height 343
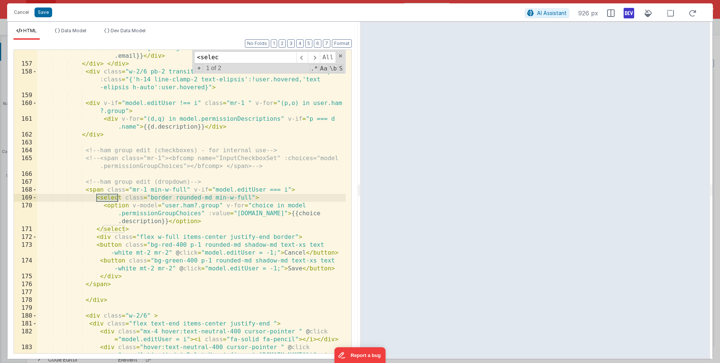
type input "<selec"
click at [279, 239] on div "< div :class = "{'text-lg':!user.nameFirst || !user.nameLast}" > {{user .email}…" at bounding box center [191, 215] width 309 height 343
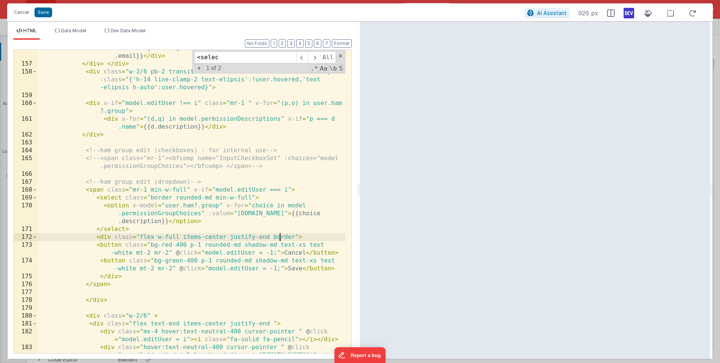
click at [279, 239] on div "< div :class = "{'text-lg':!user.nameFirst || !user.nameLast}" > {{user .email}…" at bounding box center [191, 215] width 309 height 343
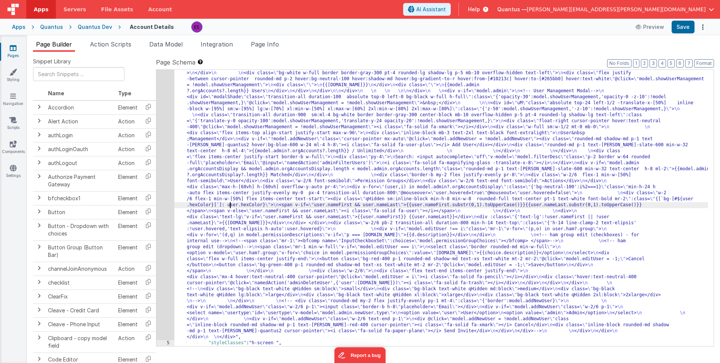
click at [229, 207] on div ""html" : "<div class= \" z-40 flex flex-wrap overflow-scroll no-scrollbar \" > …" at bounding box center [441, 256] width 534 height 732
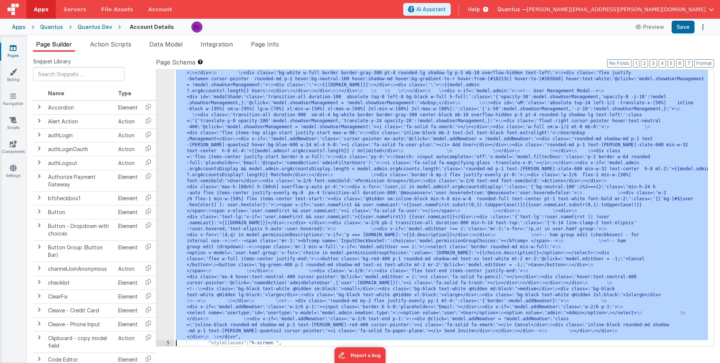
click at [157, 226] on div "4" at bounding box center [165, 115] width 18 height 450
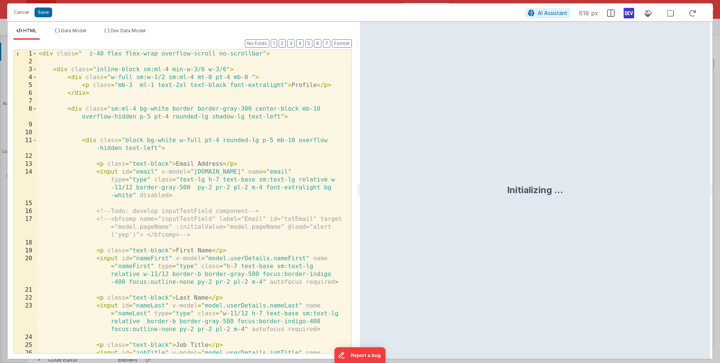
click at [159, 221] on div "< div class = " z-40 flex flex-wrap overflow-scroll no-scrollbar" > < div class…" at bounding box center [191, 221] width 309 height 343
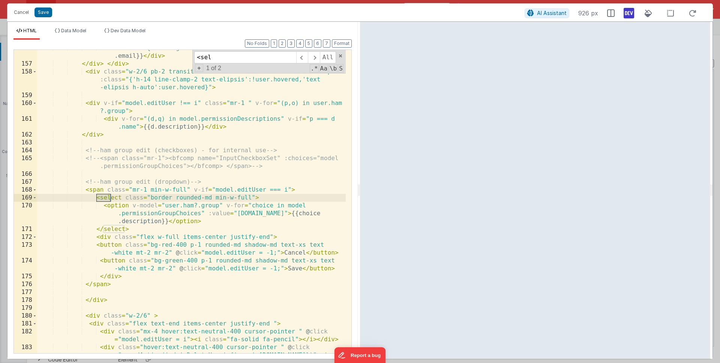
type input "<sel"
click at [186, 189] on div "< div :class = "{'text-lg':!user.nameFirst || !user.nameLast}" > {{user .email}…" at bounding box center [191, 215] width 309 height 343
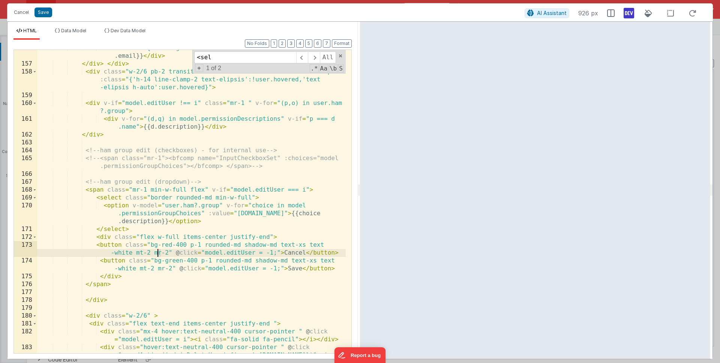
click at [158, 252] on div "< div :class = "{'text-lg':!user.nameFirst || !user.nameLast}" > {{user .email}…" at bounding box center [191, 215] width 309 height 343
click at [204, 283] on div "< div :class = "{'text-lg':!user.nameFirst || !user.nameLast}" > {{user .email}…" at bounding box center [191, 215] width 309 height 343
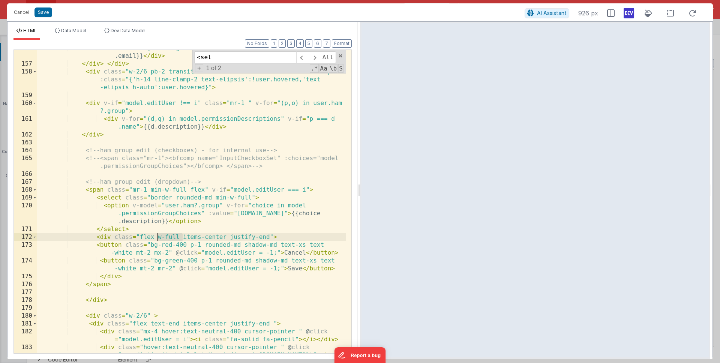
drag, startPoint x: 183, startPoint y: 237, endPoint x: 157, endPoint y: 234, distance: 26.0
click at [157, 234] on div "< div :class = "{'text-lg':!user.nameFirst || !user.nameLast}" > {{user .email}…" at bounding box center [191, 215] width 309 height 343
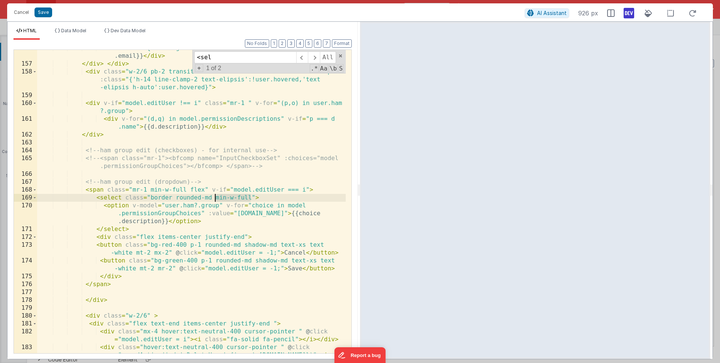
drag, startPoint x: 249, startPoint y: 197, endPoint x: 215, endPoint y: 197, distance: 34.5
click at [215, 197] on div "< div :class = "{'text-lg':!user.nameFirst || !user.nameLast}" > {{user .email}…" at bounding box center [191, 215] width 309 height 343
drag, startPoint x: 188, startPoint y: 190, endPoint x: 151, endPoint y: 189, distance: 37.1
click at [151, 189] on div "< div :class = "{'text-lg':!user.nameFirst || !user.nameLast}" > {{user .email}…" at bounding box center [191, 215] width 309 height 343
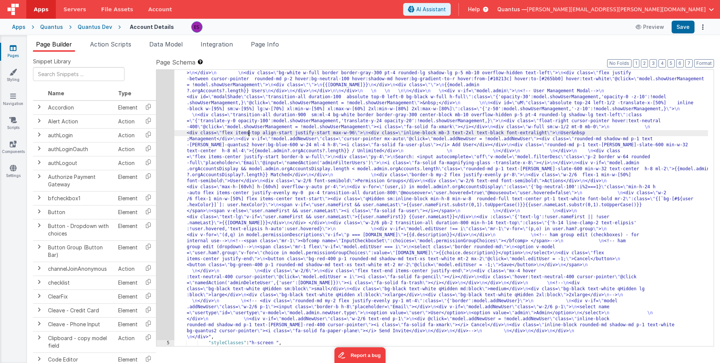
click at [247, 133] on div ""html" : "<div class= \" z-40 flex flex-wrap overflow-scroll no-scrollbar \" > …" at bounding box center [441, 256] width 534 height 732
click at [164, 171] on div "4" at bounding box center [165, 115] width 18 height 450
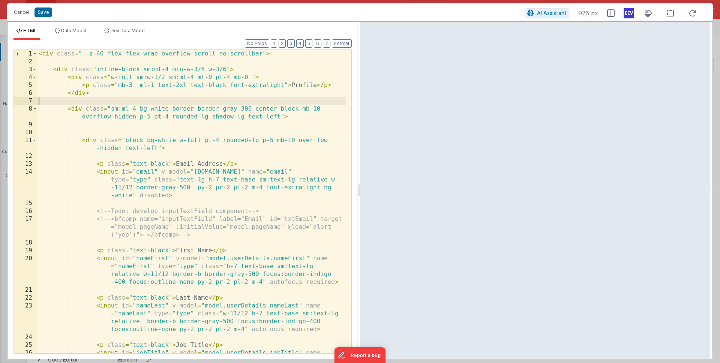
click at [253, 102] on div "< div class = " z-40 flex flex-wrap overflow-scroll no-scrollbar" > < div class…" at bounding box center [191, 221] width 309 height 343
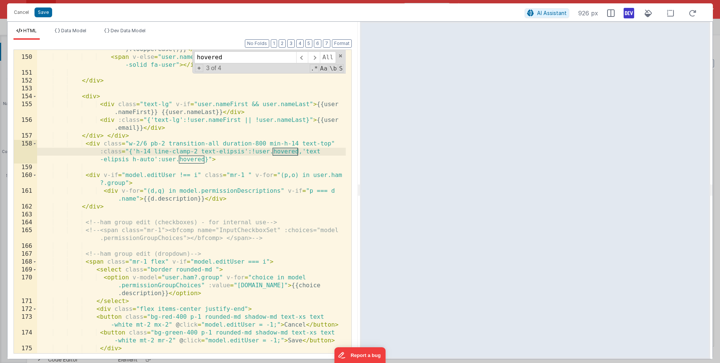
scroll to position [1818, 0]
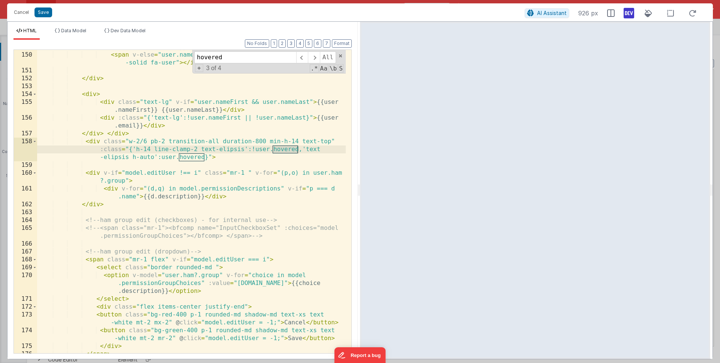
type input "hovered"
click at [297, 150] on div "< span v-if = "user.nameFirst && user.nameLast" > {{user.nameFirst .substr(0,1)…" at bounding box center [191, 194] width 309 height 335
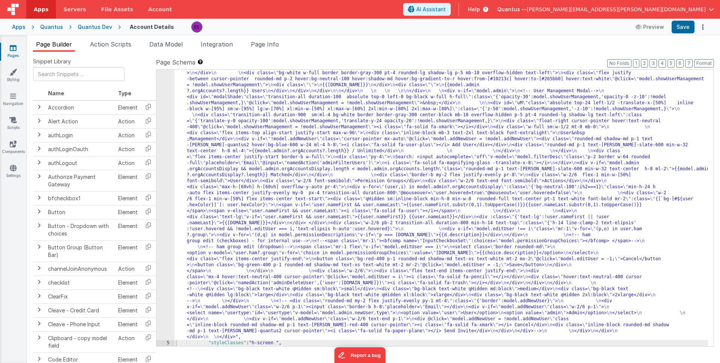
drag, startPoint x: 251, startPoint y: 149, endPoint x: 173, endPoint y: 165, distance: 79.3
click at [251, 149] on div ""html" : "<div class= \" z-40 flex flex-wrap overflow-scroll no-scrollbar \" > …" at bounding box center [441, 256] width 534 height 732
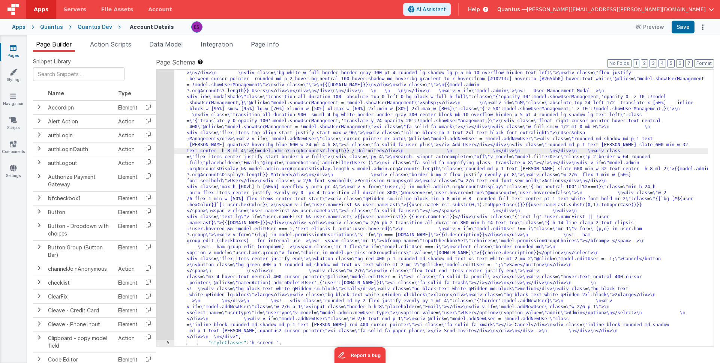
click at [163, 182] on div "4" at bounding box center [165, 115] width 18 height 450
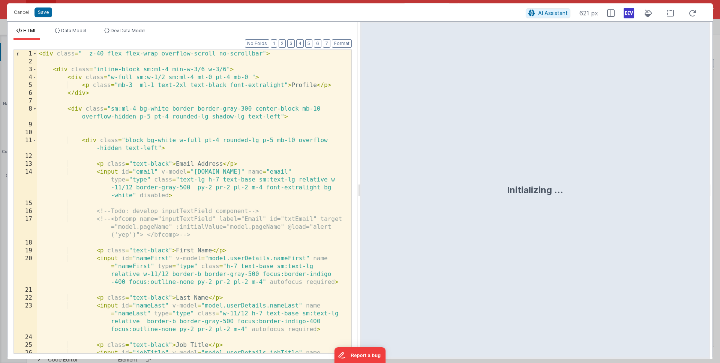
click at [164, 183] on div "< div class = " z-40 flex flex-wrap overflow-scroll no-scrollbar" > < div class…" at bounding box center [191, 221] width 309 height 343
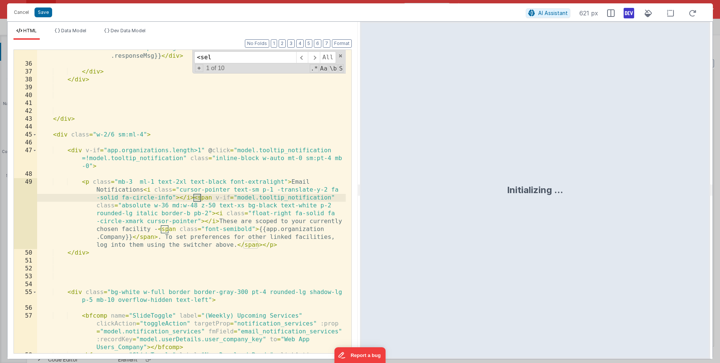
scroll to position [1888, 0]
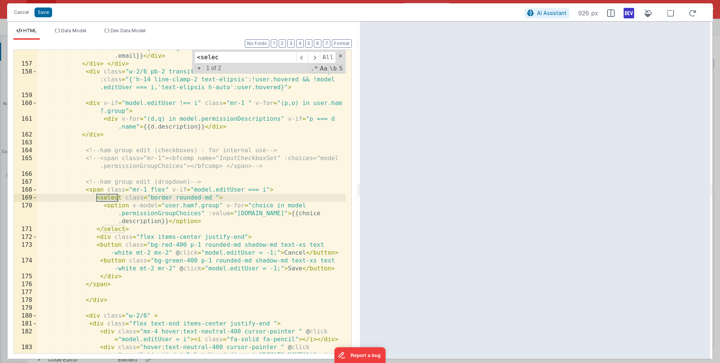
type input "<selec"
click at [164, 189] on div "< div :class = "{'text-lg':!user.nameFirst || !user.nameLast}" > {{user .email}…" at bounding box center [191, 215] width 309 height 343
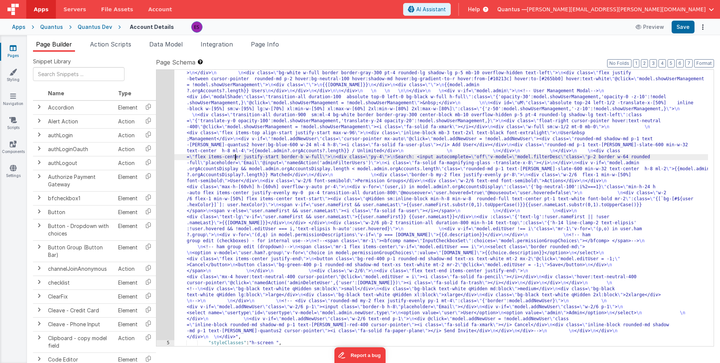
click at [235, 158] on div ""html" : "<div class= \" z-40 flex flex-wrap overflow-scroll no-scrollbar \" > …" at bounding box center [441, 256] width 534 height 732
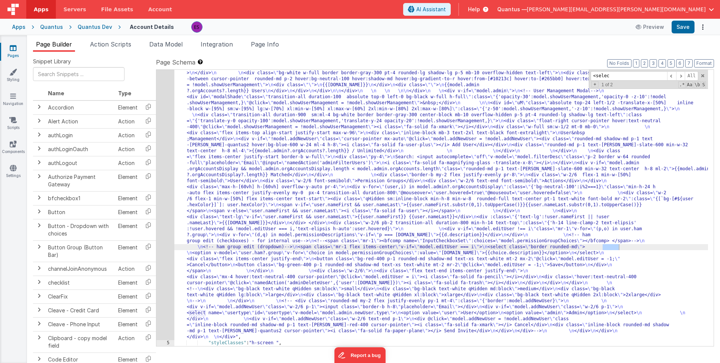
type input "<selec"
click at [693, 246] on div ""html" : "<div class= \" z-40 flex flex-wrap overflow-scroll no-scrollbar \" > …" at bounding box center [441, 256] width 534 height 732
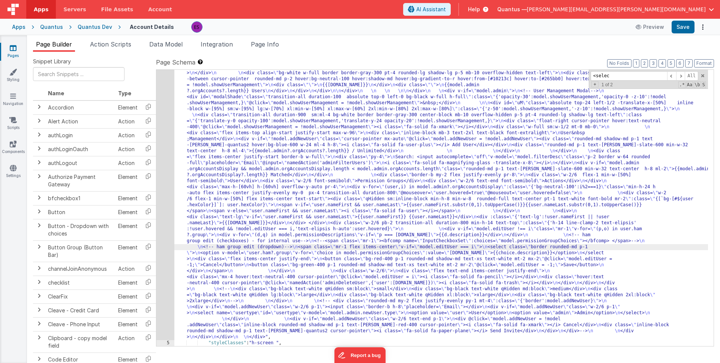
click at [162, 248] on div "4" at bounding box center [165, 115] width 18 height 450
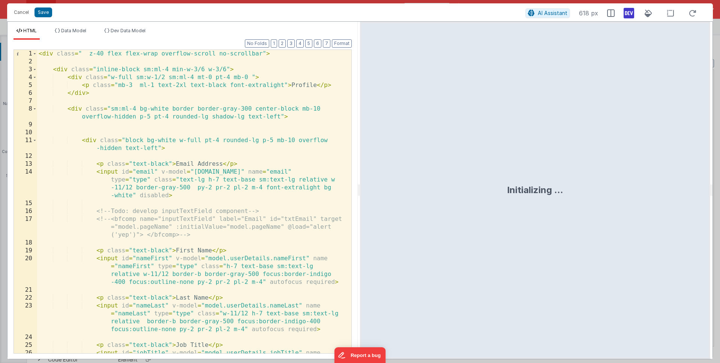
click at [151, 256] on div "< div class = " z-40 flex flex-wrap overflow-scroll no-scrollbar" > < div class…" at bounding box center [191, 221] width 309 height 343
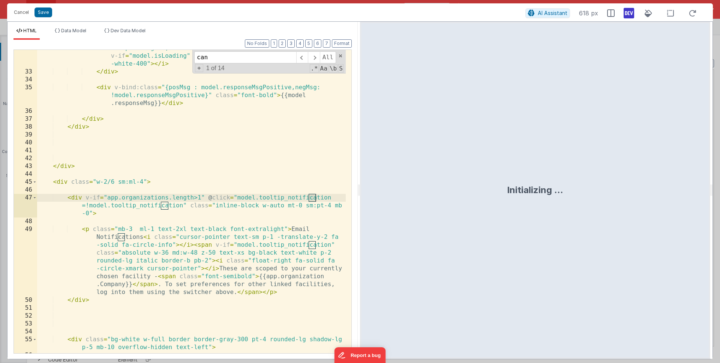
scroll to position [1943, 0]
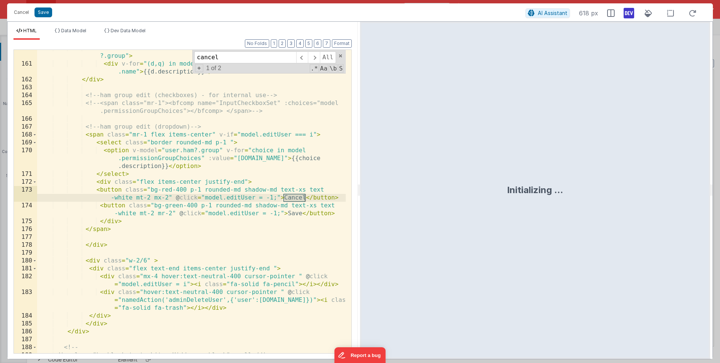
type input "cancel"
click at [238, 210] on div "< div v-if = "model.editUser !== i" class = "mr-1 " v-for = "(p,o) in user.ham …" at bounding box center [191, 207] width 309 height 327
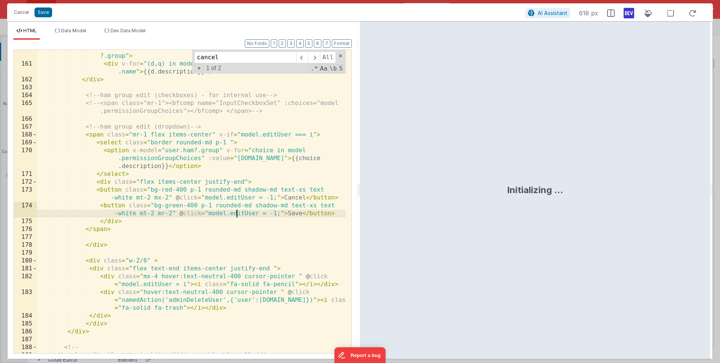
click at [190, 190] on div "< div v-if = "model.editUser !== i" class = "mr-1 " v-for = "(p,o) in user.ham …" at bounding box center [191, 207] width 309 height 327
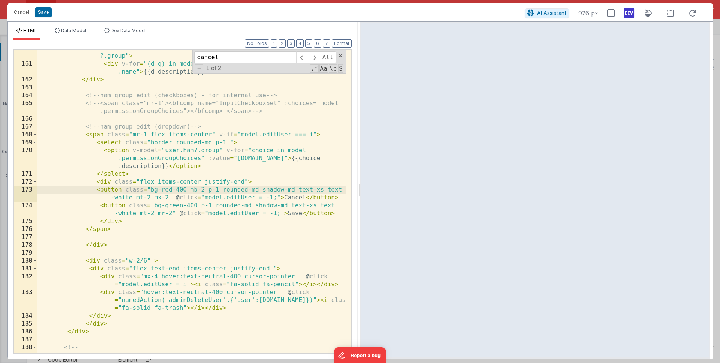
click at [183, 240] on div "< div v-if = "model.editUser !== i" class = "mr-1 " v-for = "(p,o) in user.ham …" at bounding box center [191, 207] width 309 height 327
click at [201, 206] on div "< div v-if = "model.editUser !== i" class = "mr-1 " v-for = "(p,o) in user.ham …" at bounding box center [191, 207] width 309 height 327
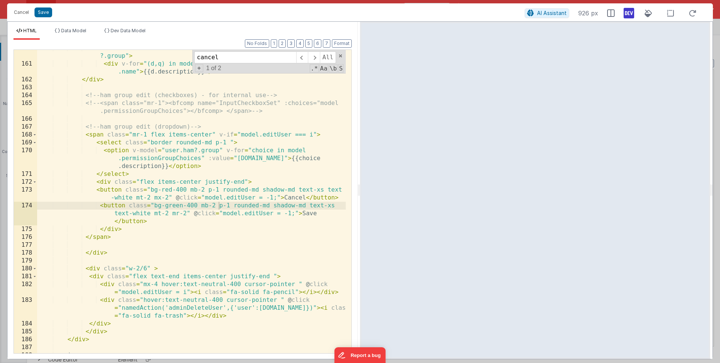
click at [273, 227] on div "< div v-if = "model.editUser !== i" class = "mr-1 " v-for = "(p,o) in user.ham …" at bounding box center [191, 207] width 309 height 327
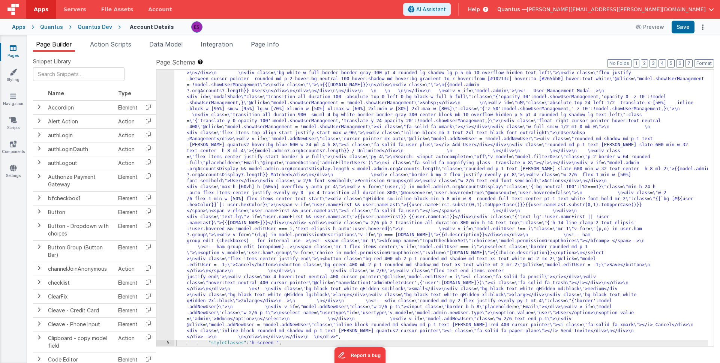
click at [277, 184] on div ""html" : "<div class= \" z-40 flex flex-wrap overflow-scroll no-scrollbar \" > …" at bounding box center [441, 256] width 534 height 732
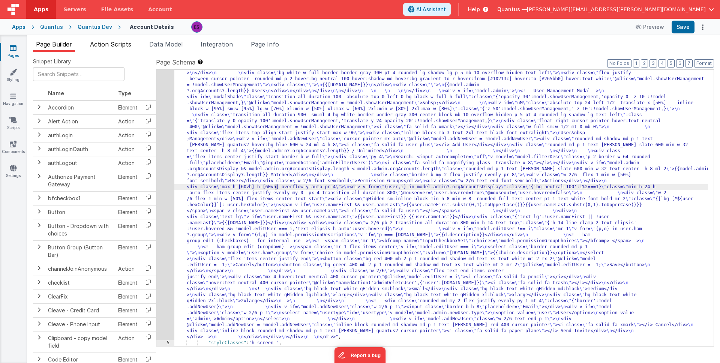
click at [105, 43] on span "Action Scripts" at bounding box center [110, 43] width 41 height 7
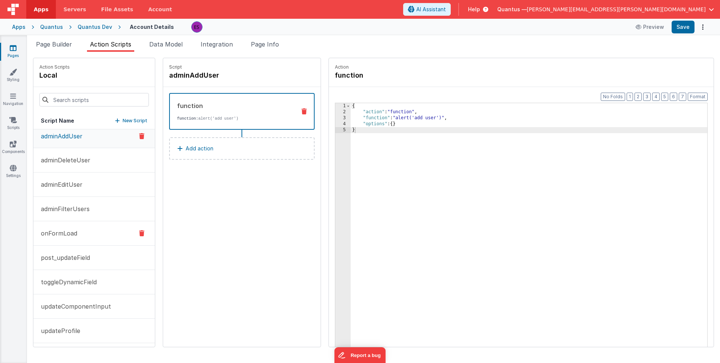
scroll to position [7, 0]
click at [64, 250] on button "post_updateField" at bounding box center [93, 255] width 121 height 24
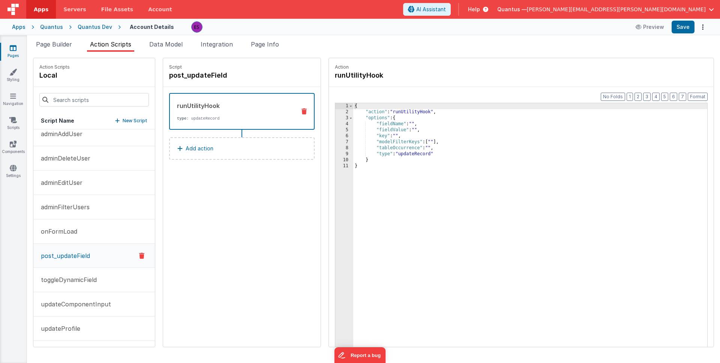
click at [123, 118] on p "New Script" at bounding box center [135, 120] width 25 height 7
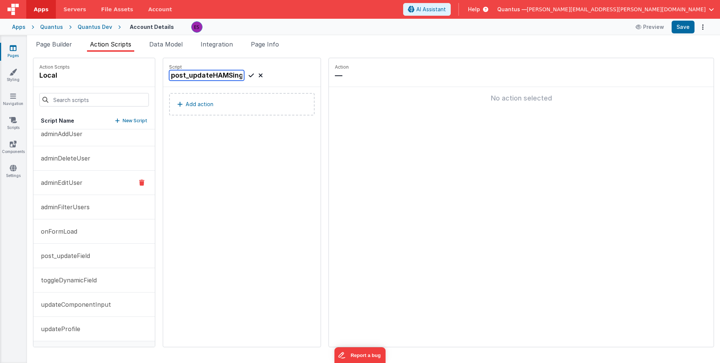
scroll to position [0, 5]
type input "post_updateHAMSingle"
click at [249, 75] on icon at bounding box center [251, 75] width 5 height 9
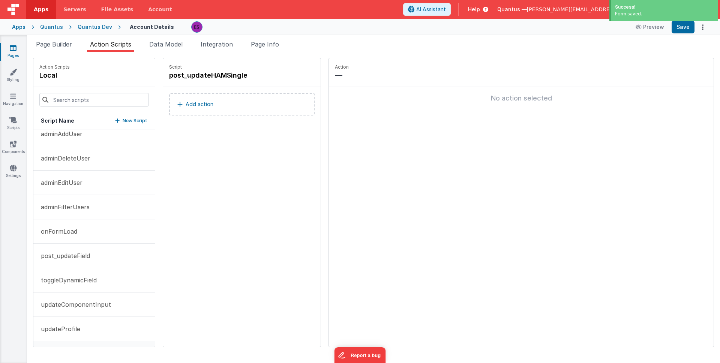
click at [186, 103] on p "Add action" at bounding box center [200, 104] width 28 height 9
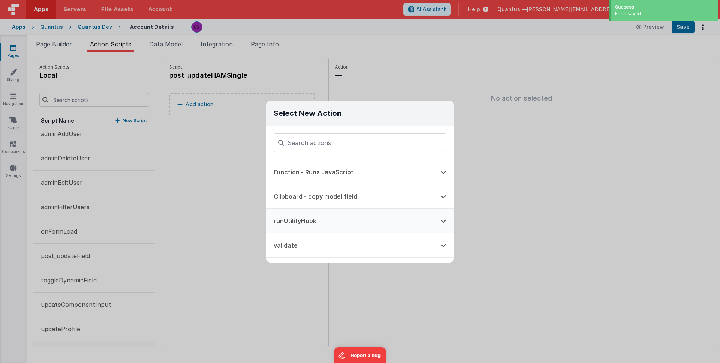
click at [292, 217] on button "runUtilityHook" at bounding box center [349, 221] width 166 height 24
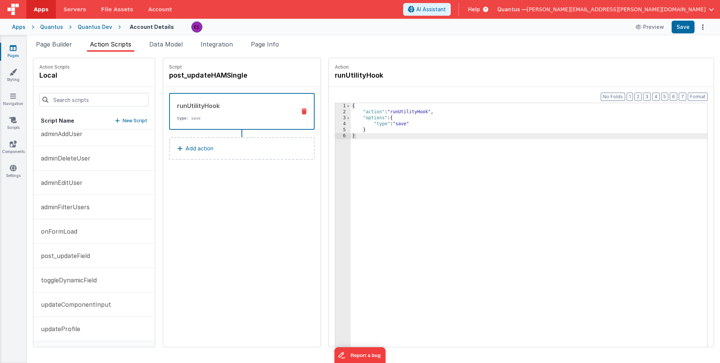
click at [382, 124] on div "{ "action" : "runUtilityHook" , "options" : { "type" : "save" } }" at bounding box center [539, 242] width 376 height 279
drag, startPoint x: 378, startPoint y: 123, endPoint x: 421, endPoint y: 124, distance: 43.9
click at [421, 124] on div "{ "action" : "runUtilityHook" , "options" : { "type" : "updateHAM_single" } }" at bounding box center [539, 242] width 376 height 279
drag, startPoint x: 150, startPoint y: 77, endPoint x: 229, endPoint y: 79, distance: 78.4
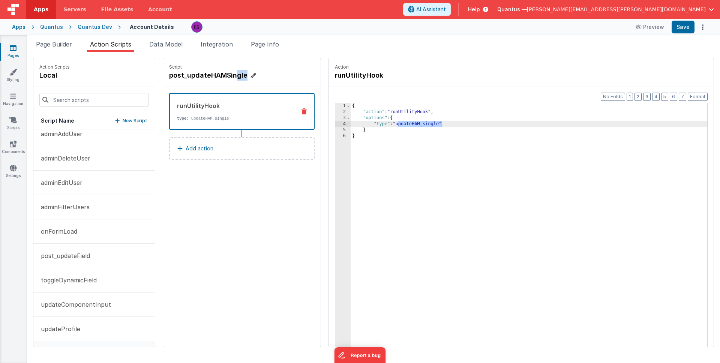
click at [229, 79] on h4 "post_updateHAMSingle" at bounding box center [225, 75] width 112 height 10
click at [66, 46] on span "Page Builder" at bounding box center [54, 43] width 36 height 7
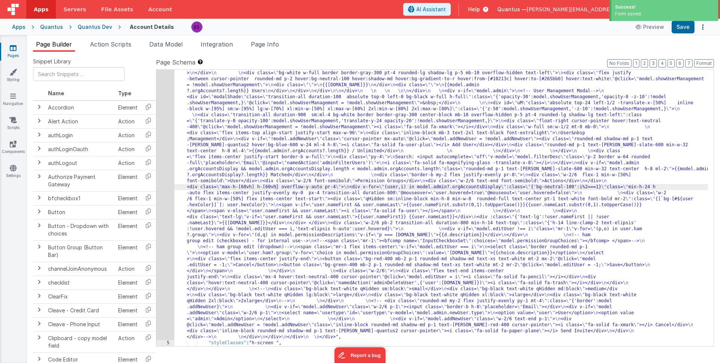
click at [176, 161] on div ""html" : "<div class= \" z-40 flex flex-wrap overflow-scroll no-scrollbar \" > …" at bounding box center [441, 256] width 534 height 732
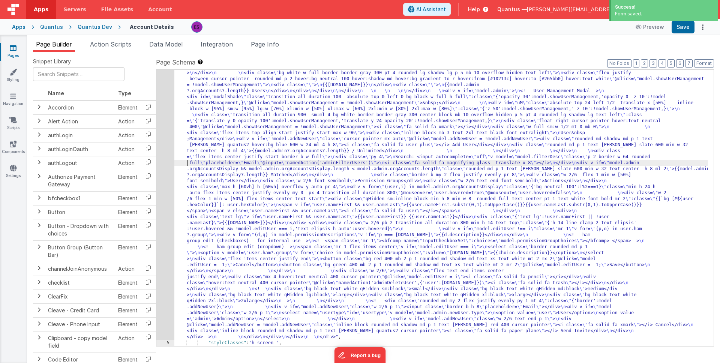
click at [166, 166] on div "4" at bounding box center [165, 115] width 18 height 450
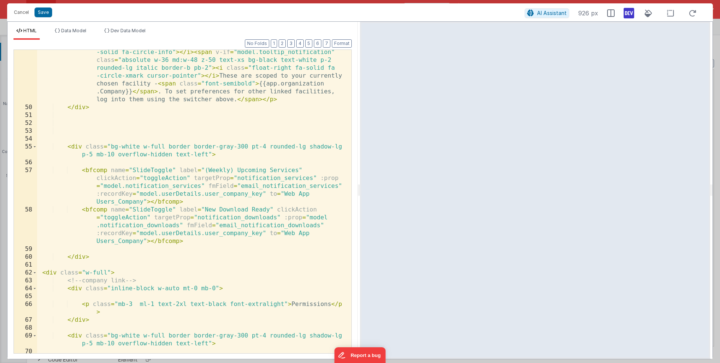
scroll to position [536, 0]
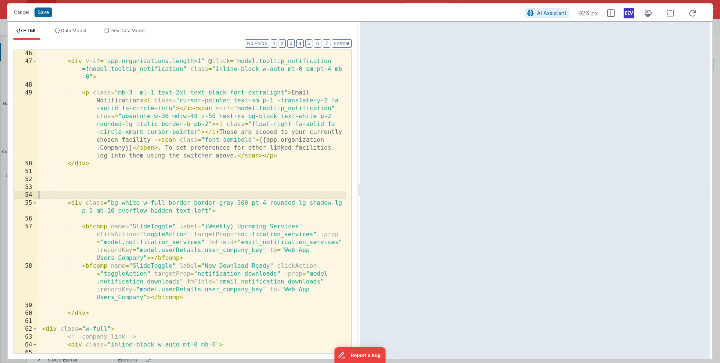
click at [163, 196] on div "< div v-if = "app.organizations.length>1" @ click = "model.tooltip_notification…" at bounding box center [191, 212] width 309 height 327
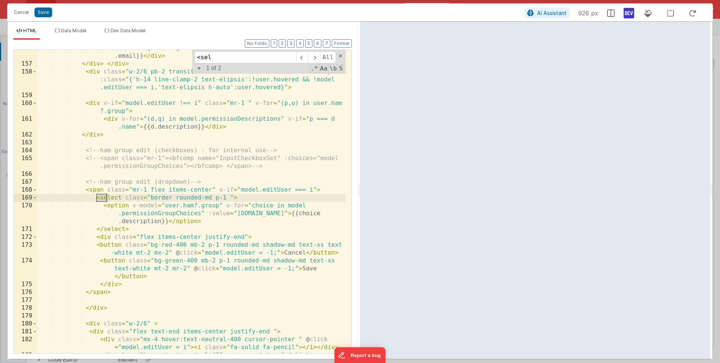
scroll to position [1888, 0]
type input "<selec"
click at [221, 267] on div "< div :class = "{'text-lg':!user.nameFirst || !user.nameLast}" > {{user .email}…" at bounding box center [191, 215] width 309 height 343
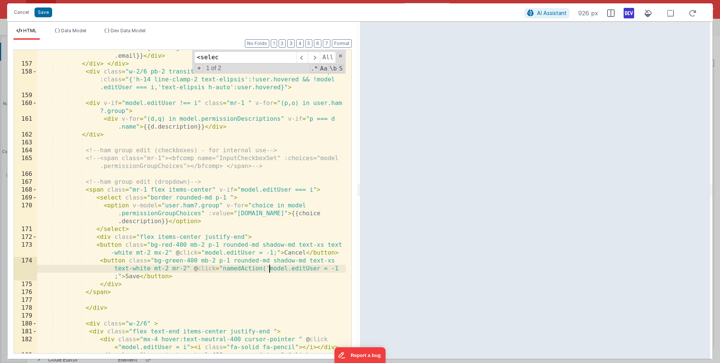
paste textarea
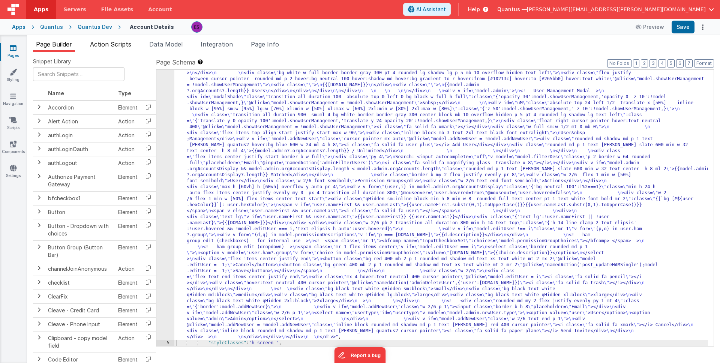
click at [109, 49] on li "Action Scripts" at bounding box center [110, 46] width 47 height 12
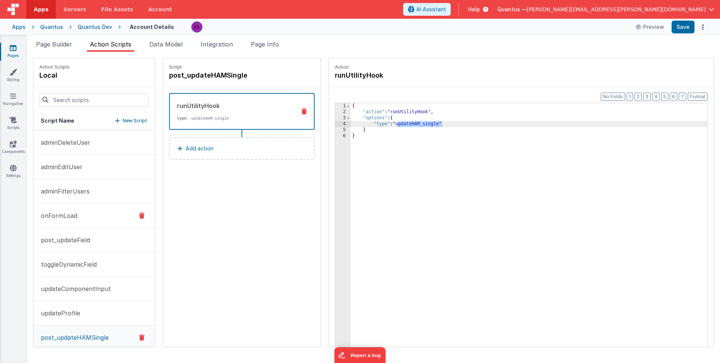
scroll to position [24, 0]
click at [200, 74] on h4 "post_updateHAMSingle" at bounding box center [225, 75] width 112 height 10
click at [200, 74] on input "post_updateHAMSingle" at bounding box center [206, 75] width 75 height 10
click at [192, 256] on div "Script post_updateHAMSingle runUtilityHook type : updateHAM_single Add action" at bounding box center [241, 202] width 157 height 289
click at [249, 73] on icon at bounding box center [251, 75] width 5 height 9
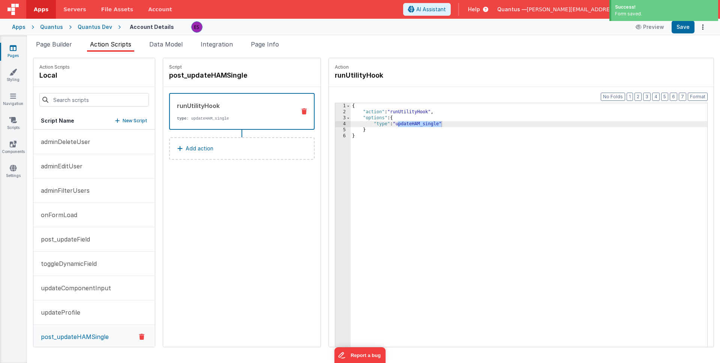
click at [62, 52] on div "Snippet Library Name Type Accordion Element Alert Action Action authLogin Actio…" at bounding box center [373, 207] width 693 height 311
click at [64, 48] on li "Page Builder" at bounding box center [54, 46] width 42 height 12
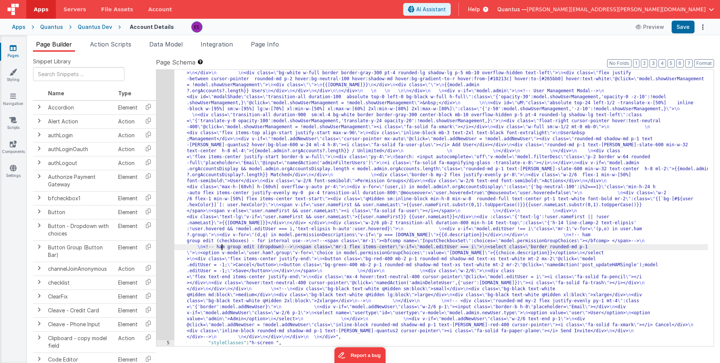
click at [220, 246] on div ""html" : "<div class= \" z-40 flex flex-wrap overflow-scroll no-scrollbar \" > …" at bounding box center [441, 256] width 534 height 732
click at [165, 254] on div "4" at bounding box center [165, 115] width 18 height 450
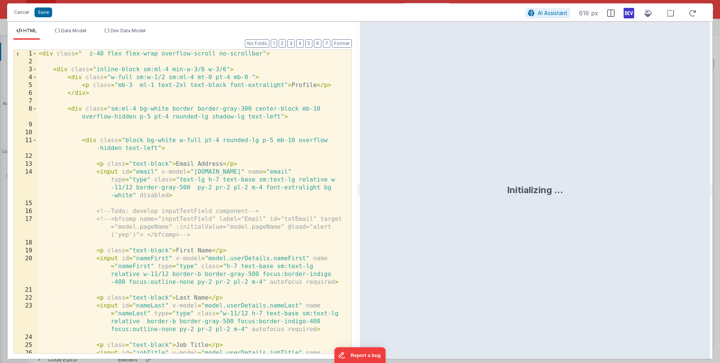
click at [169, 250] on div "< div class = " z-40 flex flex-wrap overflow-scroll no-scrollbar" > < div class…" at bounding box center [191, 221] width 309 height 343
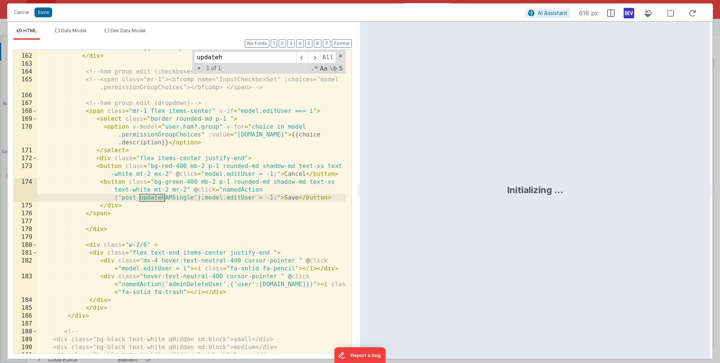
scroll to position [1967, 0]
type input "updateh"
click at [217, 236] on div "< div v-for = "(d,q) in model.permissionDescriptions" v-if = "p === d .name" > …" at bounding box center [191, 199] width 309 height 327
drag, startPoint x: 121, startPoint y: 198, endPoint x: 193, endPoint y: 198, distance: 72.4
click at [193, 198] on div "< div v-for = "(d,q) in model.permissionDescriptions" v-if = "p === d .name" > …" at bounding box center [191, 199] width 309 height 327
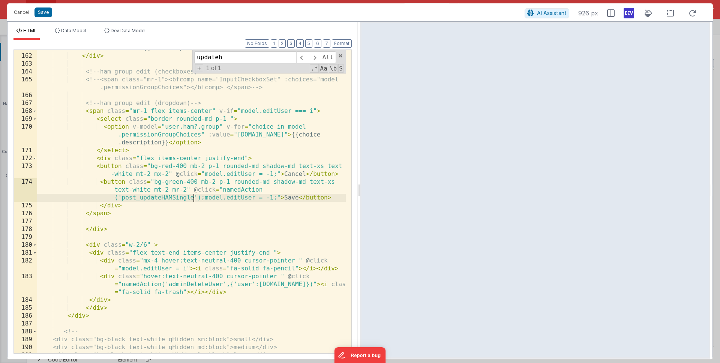
click at [199, 199] on div "< div v-for = "(d,q) in model.permissionDescriptions" v-if = "p === d .name" > …" at bounding box center [191, 199] width 309 height 327
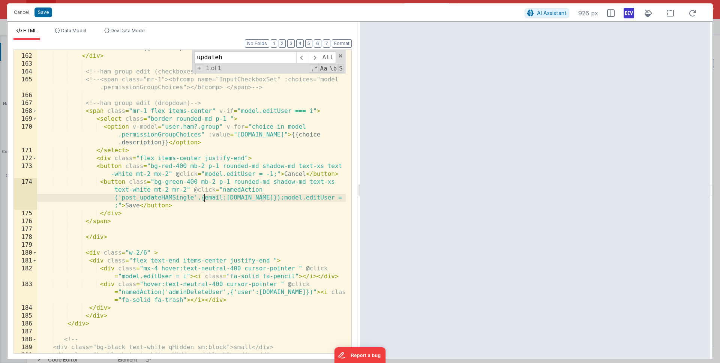
click at [205, 196] on div "< div v-for = "(d,q) in model.permissionDescriptions" v-if = "p === d .name" > …" at bounding box center [191, 199] width 309 height 327
click at [226, 195] on div "< div v-for = "(d,q) in model.permissionDescriptions" v-if = "p === d .name" > …" at bounding box center [191, 199] width 309 height 327
click at [270, 197] on div "< div v-for = "(d,q) in model.permissionDescriptions" v-if = "p === d .name" > …" at bounding box center [191, 199] width 309 height 327
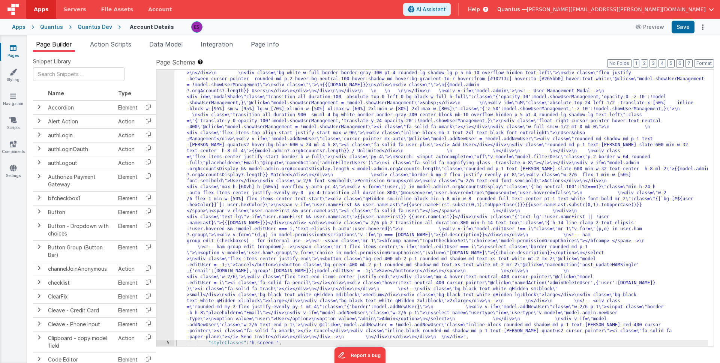
click at [253, 216] on div ""html" : "<div class= \" z-40 flex flex-wrap overflow-scroll no-scrollbar \" > …" at bounding box center [441, 256] width 534 height 732
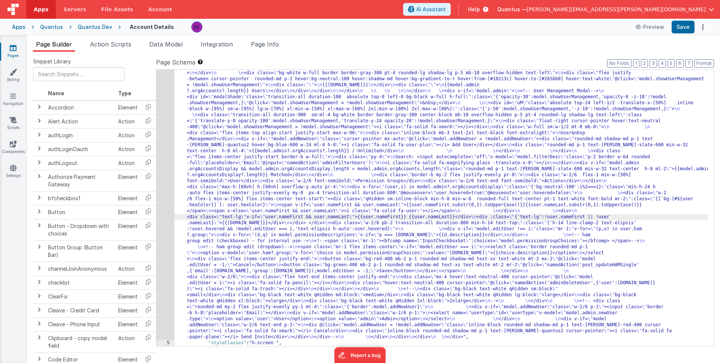
click at [160, 244] on div "4" at bounding box center [165, 115] width 18 height 450
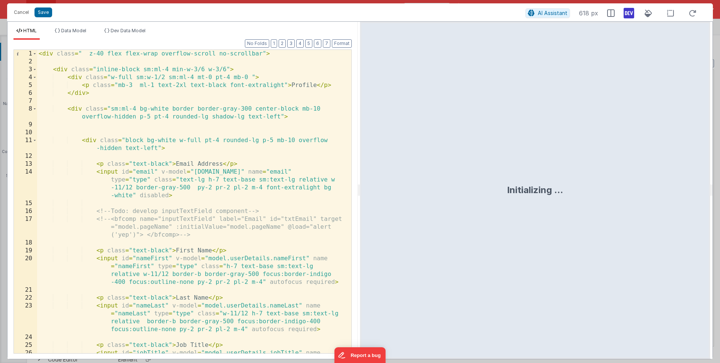
click at [196, 200] on div "< div class = " z-40 flex flex-wrap overflow-scroll no-scrollbar" > < div class…" at bounding box center [191, 221] width 309 height 343
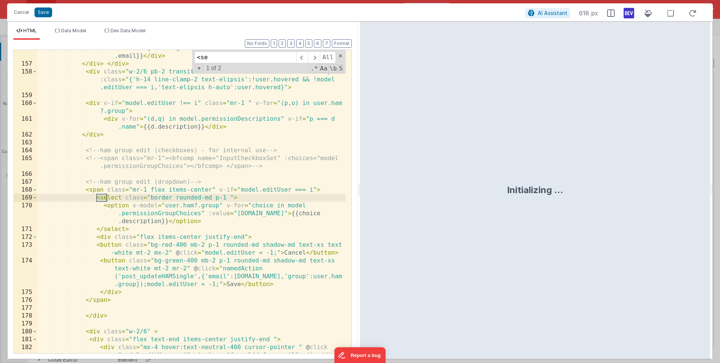
scroll to position [1888, 0]
type input "<sel"
drag, startPoint x: 223, startPoint y: 205, endPoint x: 194, endPoint y: 202, distance: 29.0
click at [194, 202] on div "< div :class = "{'text-lg':!user.nameFirst || !user.nameLast}" > {{user .email}…" at bounding box center [191, 211] width 309 height 335
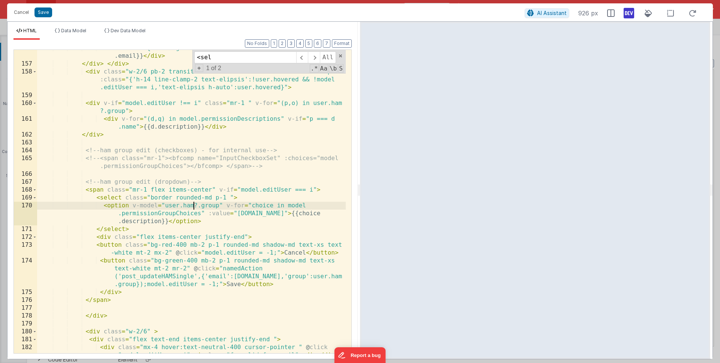
click at [201, 206] on div "< div :class = "{'text-lg':!user.nameFirst || !user.nameLast}" > {{user .email}…" at bounding box center [191, 211] width 309 height 335
drag, startPoint x: 234, startPoint y: 204, endPoint x: 130, endPoint y: 204, distance: 103.5
click at [130, 204] on div "< div :class = "{'text-lg':!user.nameFirst || !user.nameLast}" > {{user .email}…" at bounding box center [191, 211] width 309 height 335
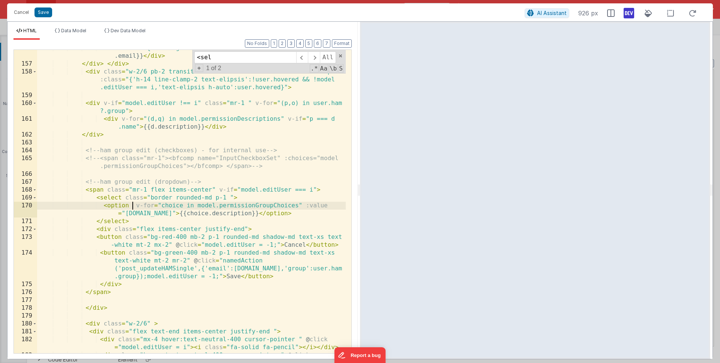
click at [232, 199] on div "< div :class = "{'text-lg':!user.nameFirst || !user.nameLast}" > {{user .email}…" at bounding box center [191, 215] width 309 height 343
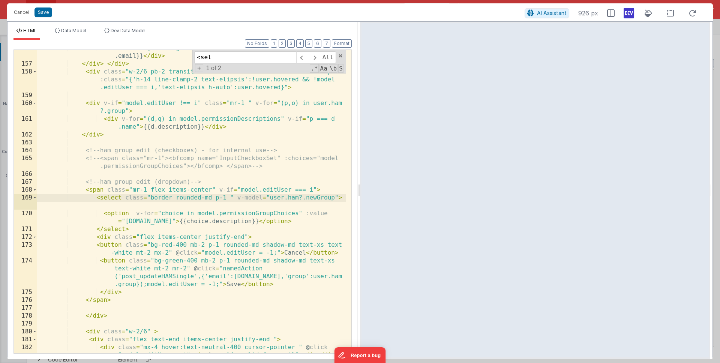
click at [231, 195] on div "< div :class = "{'text-lg':!user.nameFirst || !user.nameLast}" > {{user .email}…" at bounding box center [191, 211] width 309 height 335
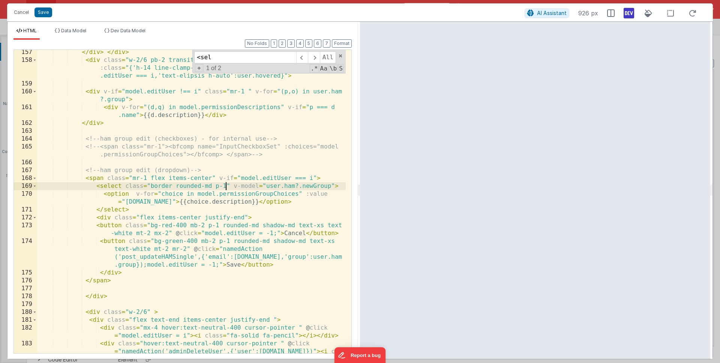
scroll to position [1898, 0]
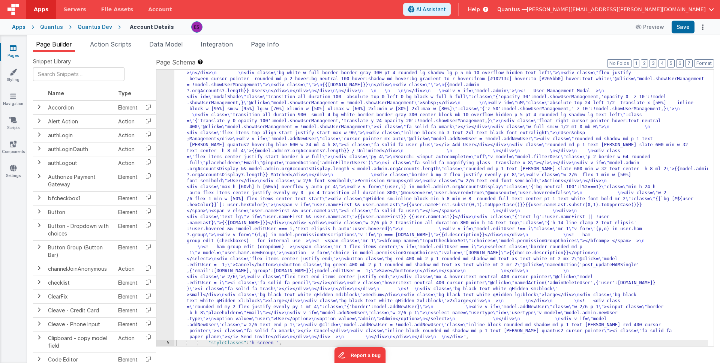
click at [234, 158] on div ""html" : "<div class= \" z-40 flex flex-wrap overflow-scroll no-scrollbar \" > …" at bounding box center [441, 256] width 534 height 732
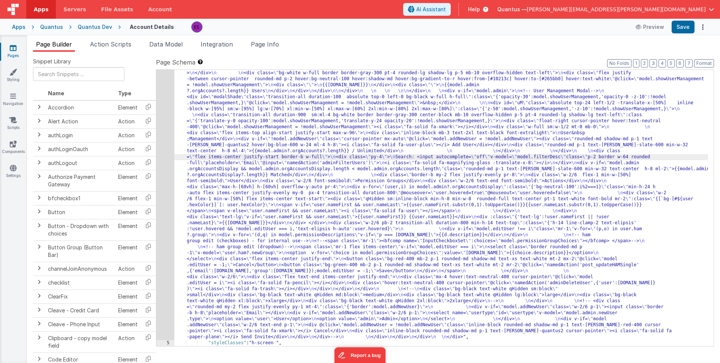
click at [163, 180] on div "4" at bounding box center [165, 115] width 18 height 450
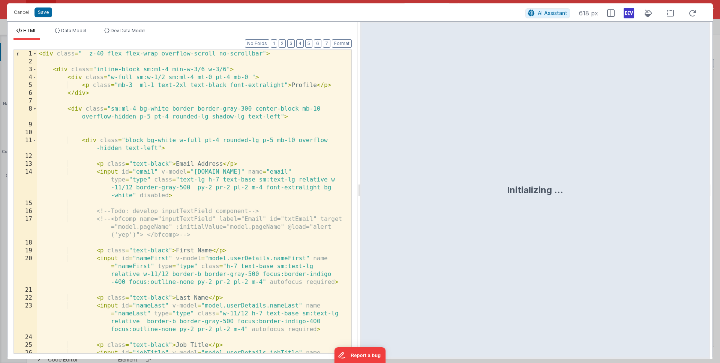
click at [166, 179] on div "< div class = " z-40 flex flex-wrap overflow-scroll no-scrollbar" > < div class…" at bounding box center [191, 221] width 309 height 343
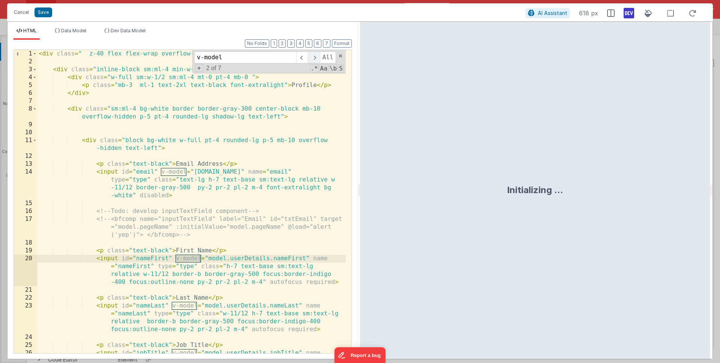
type input "v-model"
click at [313, 58] on span at bounding box center [314, 57] width 12 height 12
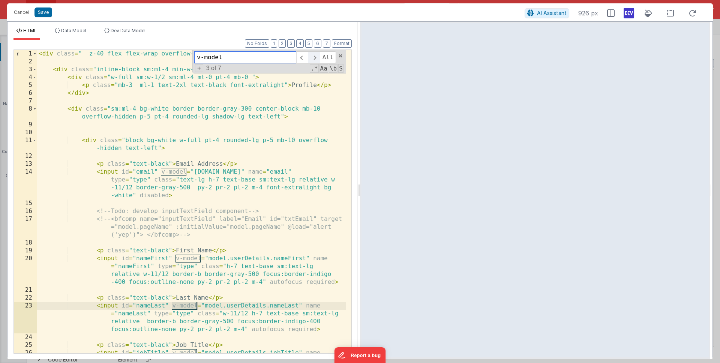
click at [313, 58] on span at bounding box center [314, 57] width 12 height 12
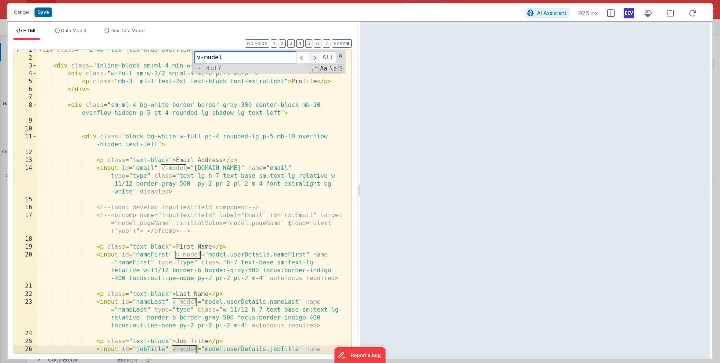
click at [313, 58] on span at bounding box center [314, 57] width 12 height 12
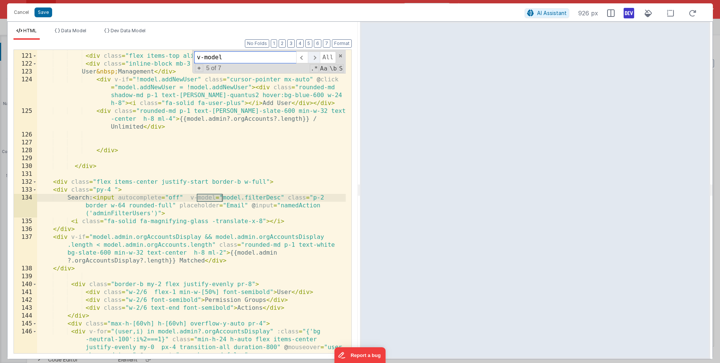
scroll to position [1447, 0]
click at [313, 58] on span at bounding box center [314, 57] width 12 height 12
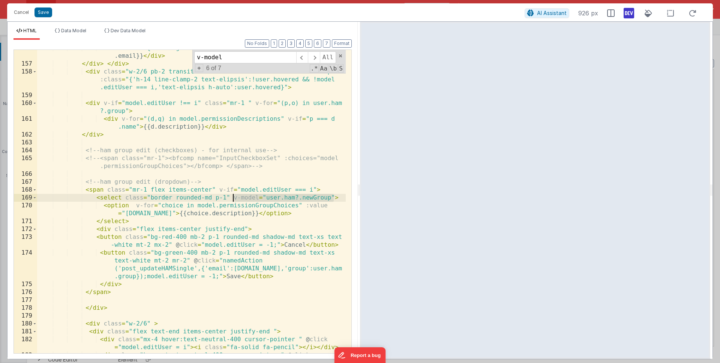
drag, startPoint x: 336, startPoint y: 197, endPoint x: 234, endPoint y: 196, distance: 101.3
click at [234, 196] on div "< div :class = "{'text-lg':!user.nameFirst || !user.nameLast}" > {{user .email}…" at bounding box center [191, 215] width 309 height 343
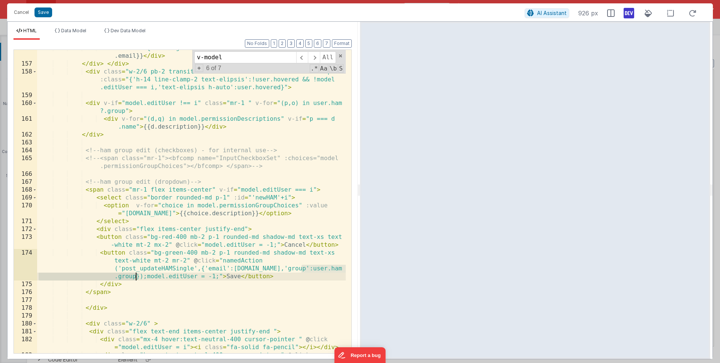
drag, startPoint x: 302, startPoint y: 270, endPoint x: 136, endPoint y: 277, distance: 166.3
click at [136, 277] on div "< div :class = "{'text-lg':!user.nameFirst || !user.nameLast}" > {{user .email}…" at bounding box center [191, 215] width 309 height 343
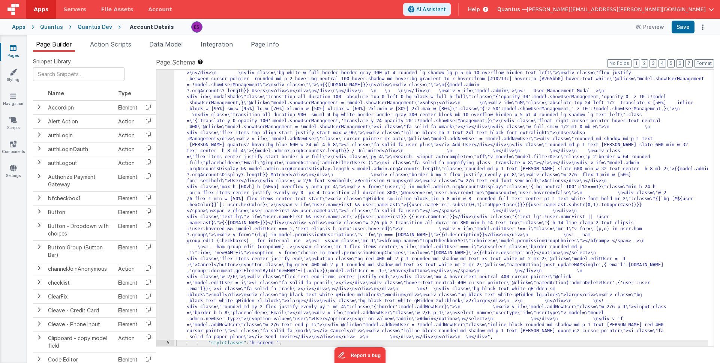
click at [239, 163] on div ""html" : "<div class= \" z-40 flex flex-wrap overflow-scroll no-scrollbar \" > …" at bounding box center [441, 256] width 534 height 732
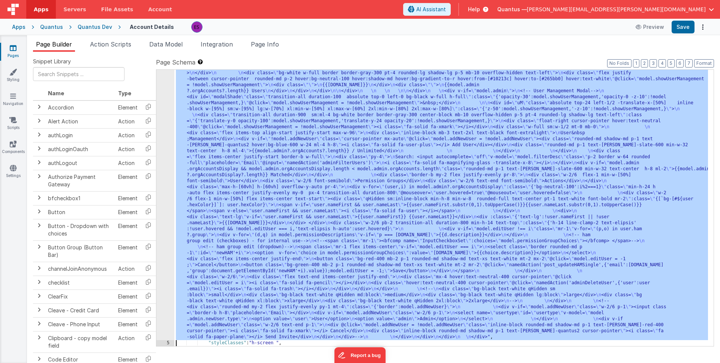
click at [167, 183] on div "4" at bounding box center [165, 115] width 18 height 450
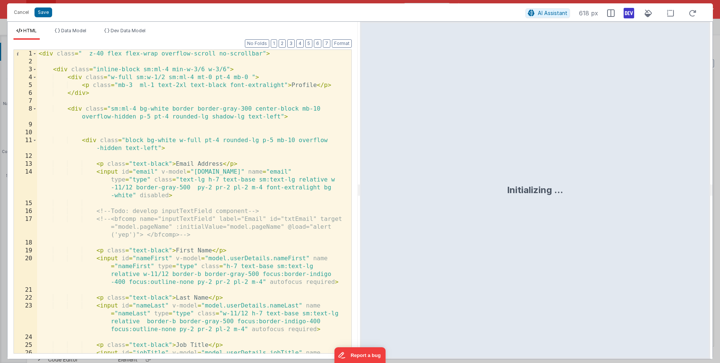
click at [168, 183] on div "< div class = " z-40 flex flex-wrap overflow-scroll no-scrollbar" > < div class…" at bounding box center [191, 221] width 309 height 343
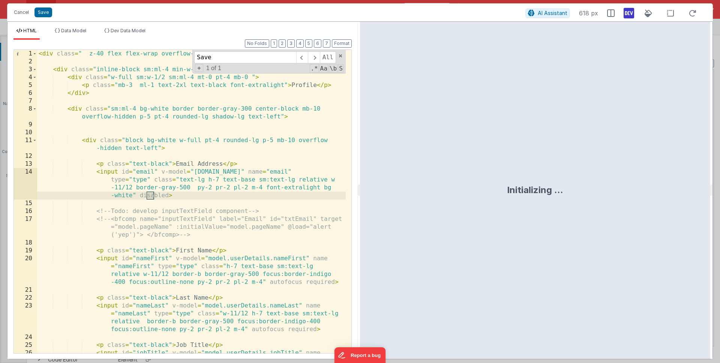
scroll to position [1967, 0]
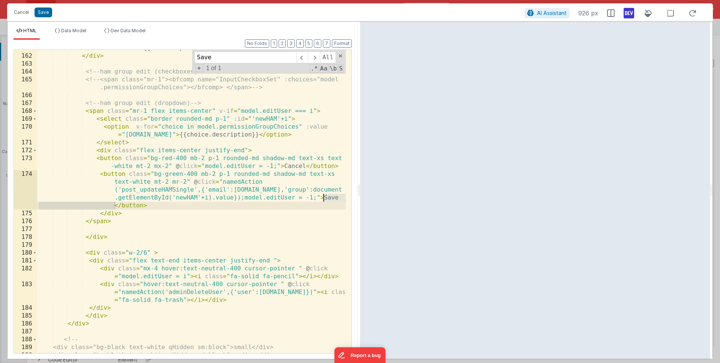
type input "Save"
click at [233, 198] on div "< div v-for = "(d,q) in model.permissionDescriptions" v-if = "p === d .name" > …" at bounding box center [191, 199] width 309 height 327
click at [84, 34] on li "Data Model" at bounding box center [70, 34] width 37 height 12
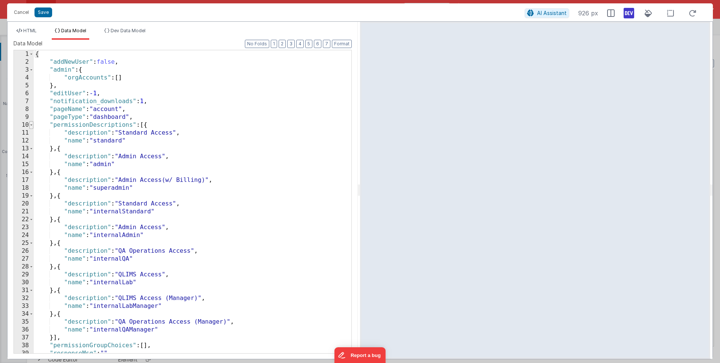
click at [32, 123] on span at bounding box center [31, 125] width 4 height 8
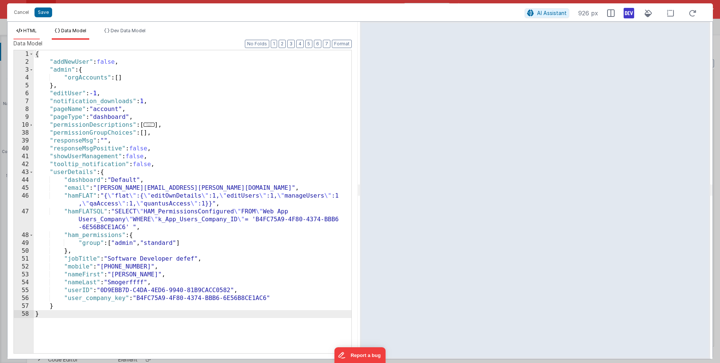
click at [28, 29] on span "HTML" at bounding box center [29, 31] width 13 height 6
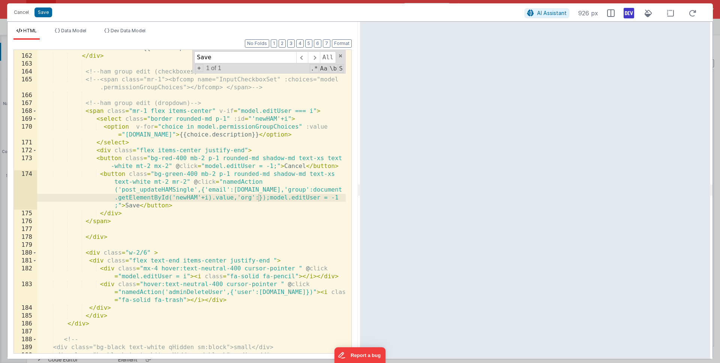
click at [225, 208] on div "< div v-for = "(d,q) in model.permissionDescriptions" v-if = "p === d .name" > …" at bounding box center [191, 199] width 309 height 327
click at [258, 198] on div "< div v-for = "(d,q) in model.permissionDescriptions" v-if = "p === d .name" > …" at bounding box center [191, 199] width 309 height 327
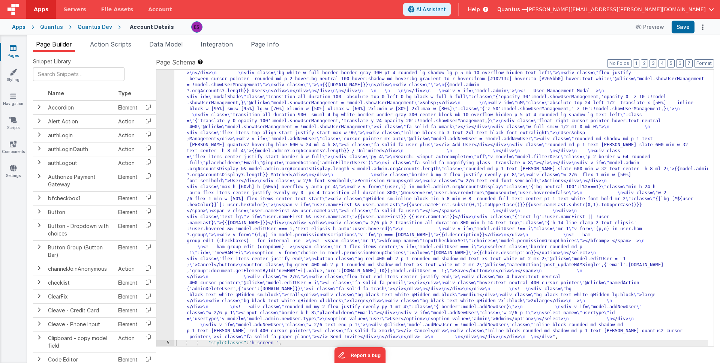
click at [480, 7] on span "Help" at bounding box center [474, 9] width 12 height 7
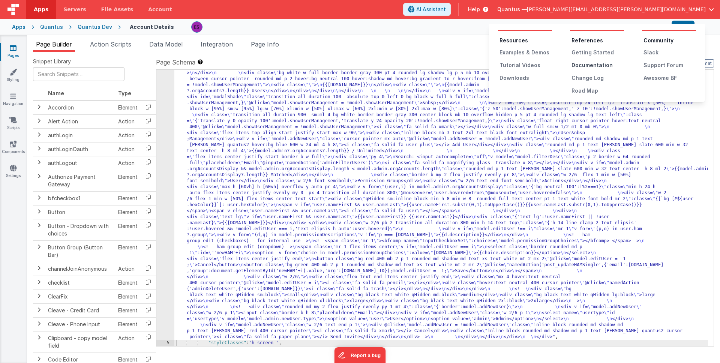
click at [580, 64] on div "Documentation" at bounding box center [597, 64] width 52 height 7
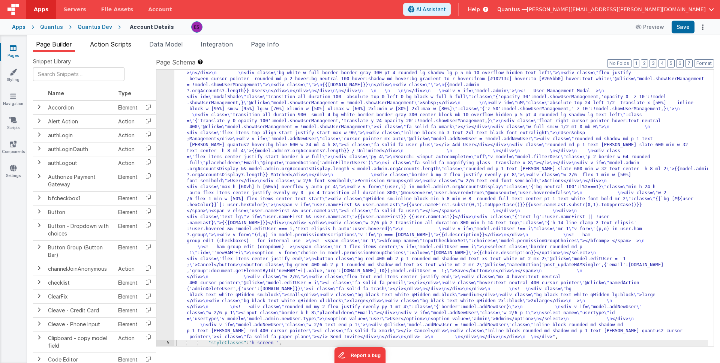
click at [111, 45] on span "Action Scripts" at bounding box center [110, 43] width 41 height 7
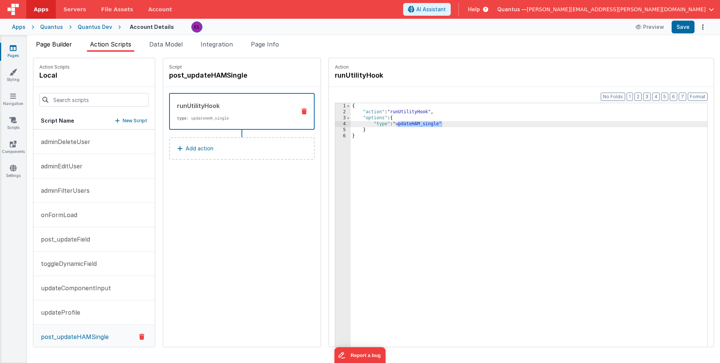
click at [66, 46] on span "Page Builder" at bounding box center [54, 43] width 36 height 7
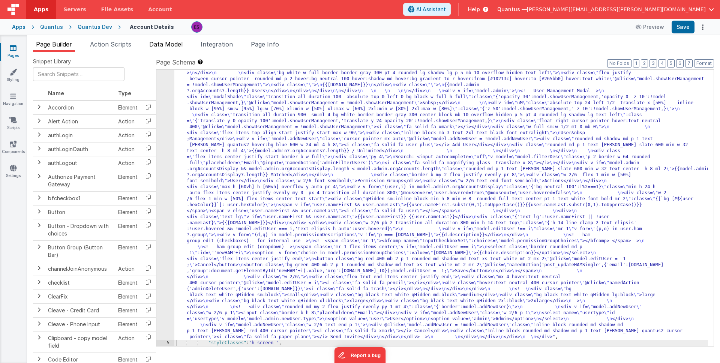
click at [160, 42] on span "Data Model" at bounding box center [165, 43] width 33 height 7
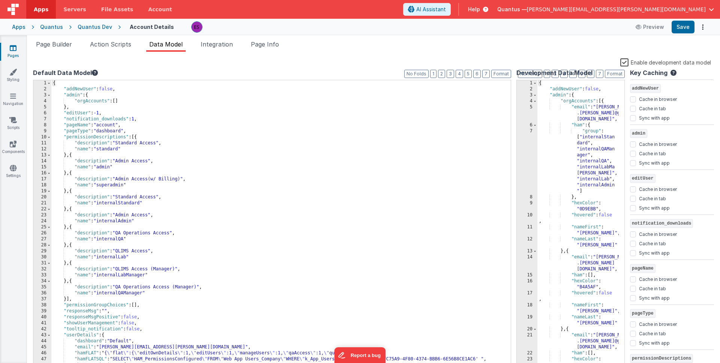
click at [625, 62] on label "Enable development data model" at bounding box center [665, 62] width 91 height 9
click at [0, 0] on input "Enable development data model" at bounding box center [0, 0] width 0 height 0
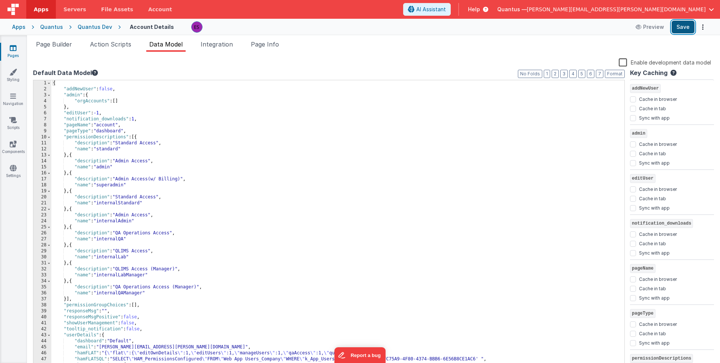
click at [682, 30] on button "Save" at bounding box center [683, 27] width 23 height 13
